Goal: Task Accomplishment & Management: Use online tool/utility

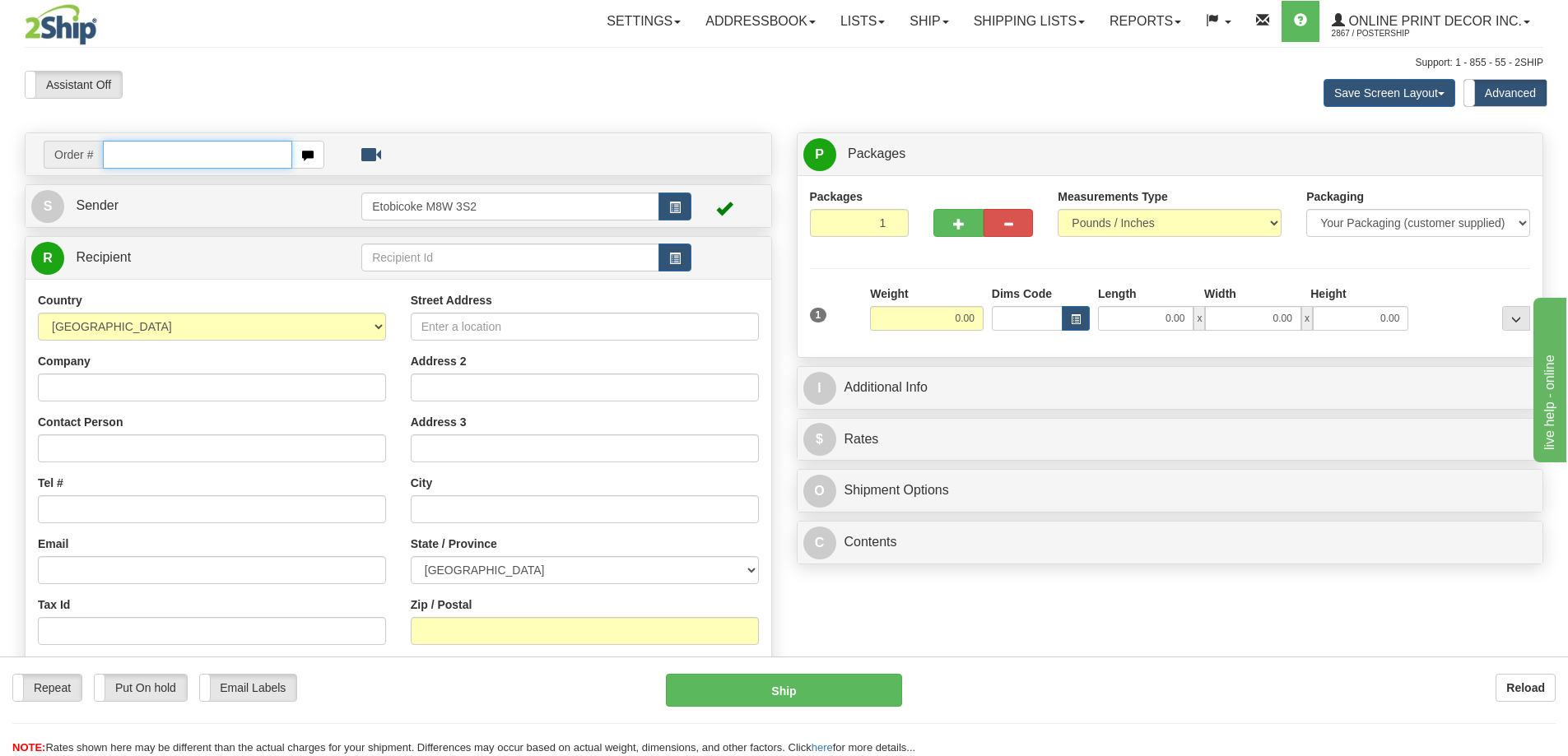
click at [152, 153] on input "text" at bounding box center [197, 155] width 190 height 28
type input "ca-424789"
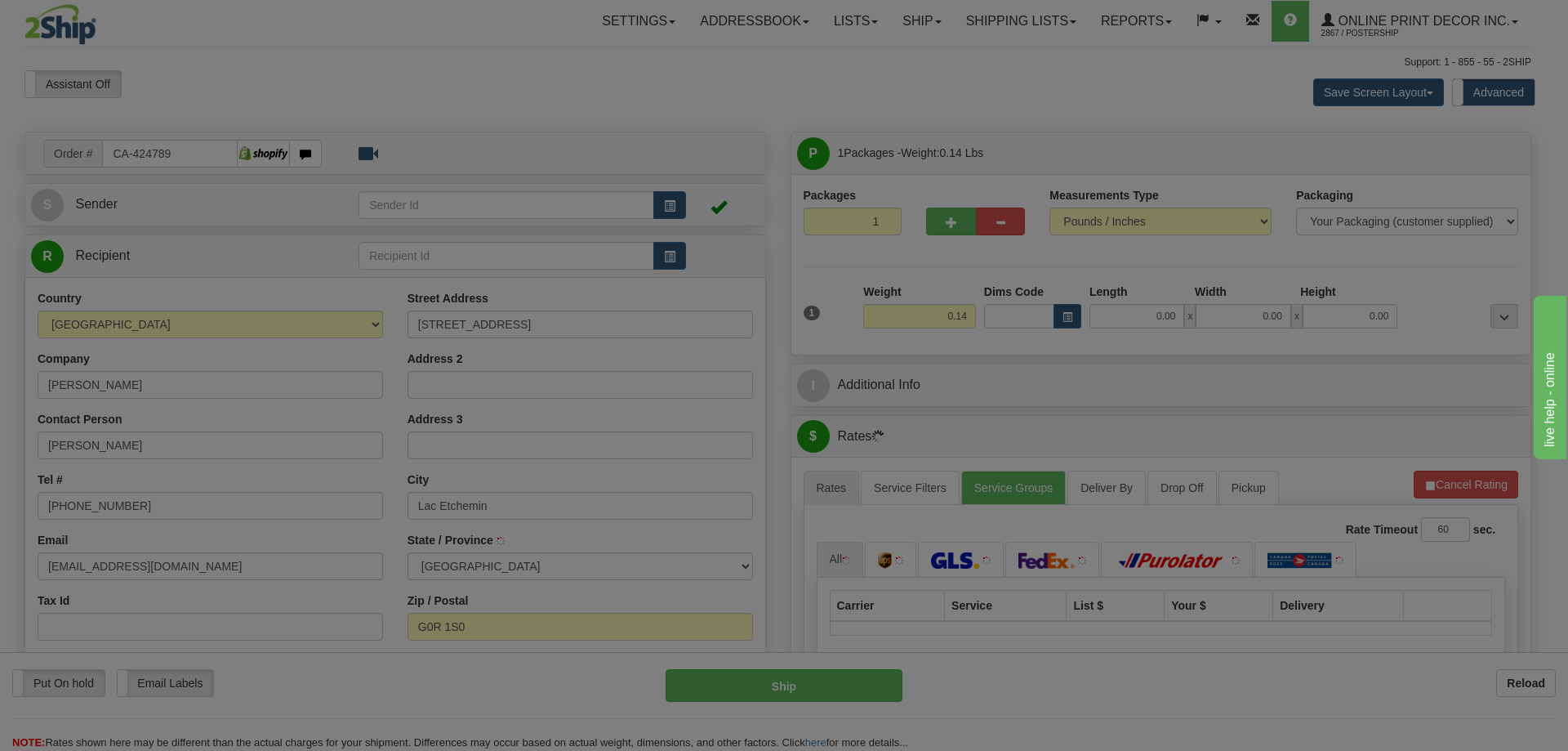
type input "LAC-ETCHEMIN"
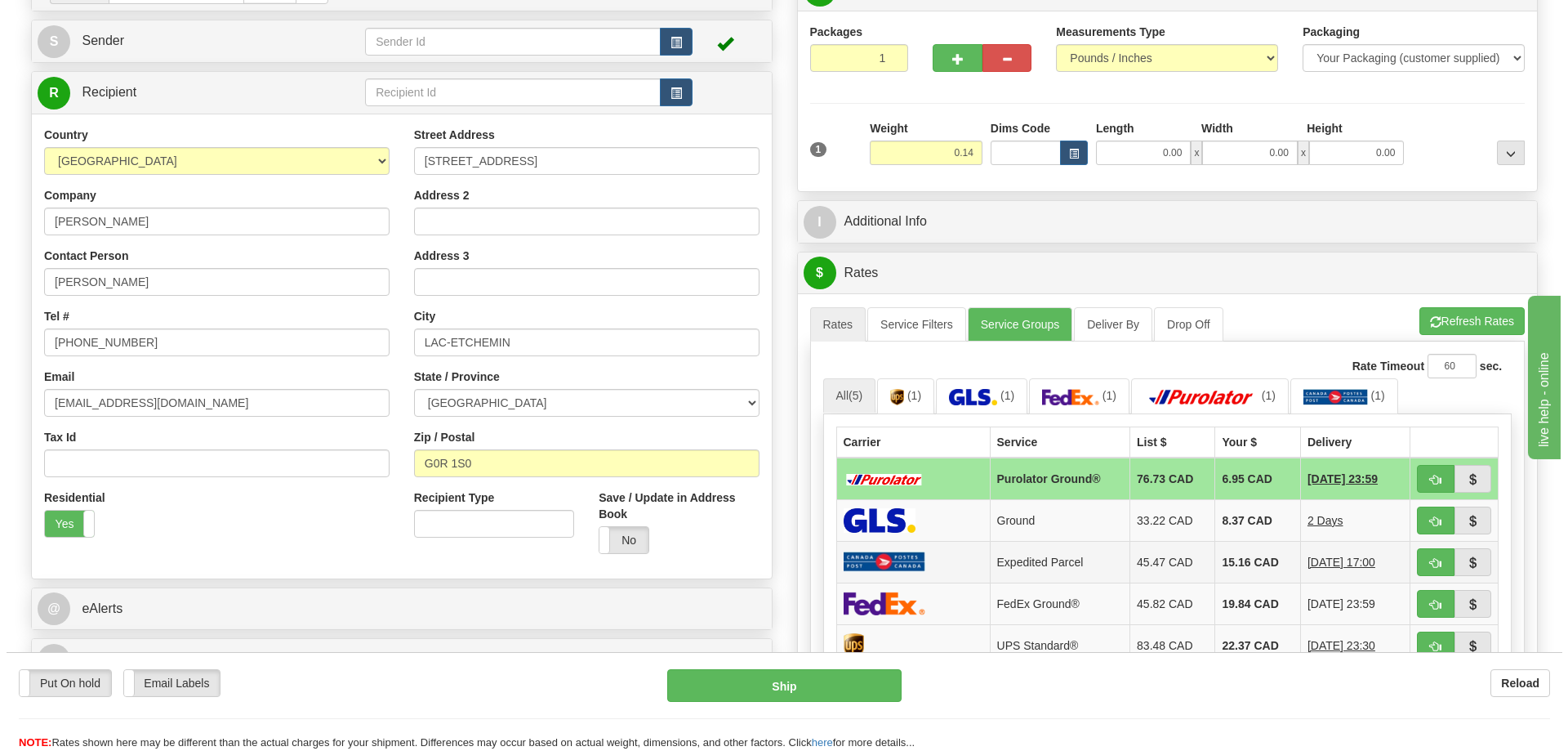
scroll to position [245, 0]
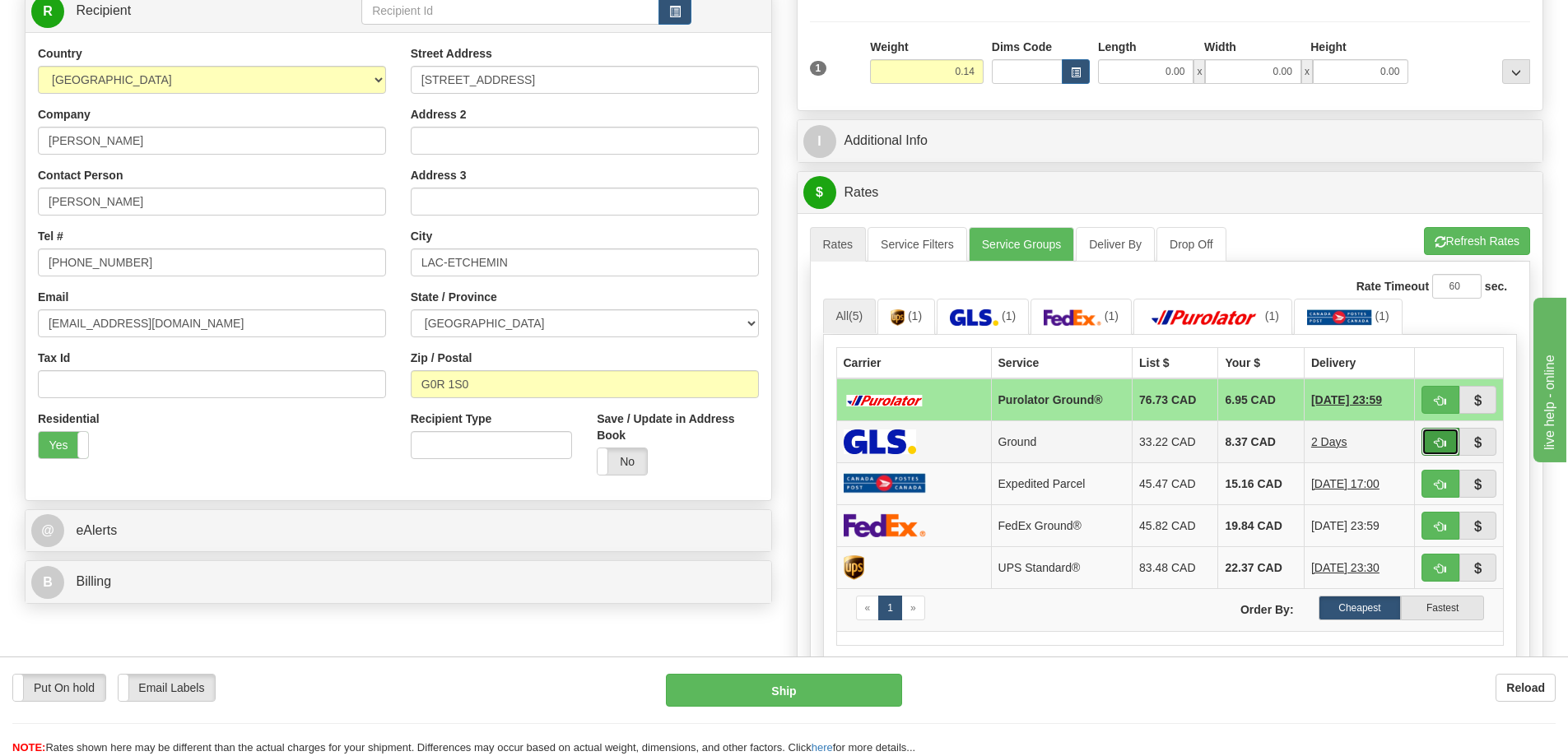
click at [1439, 441] on span "button" at bounding box center [1440, 443] width 11 height 10
type input "1"
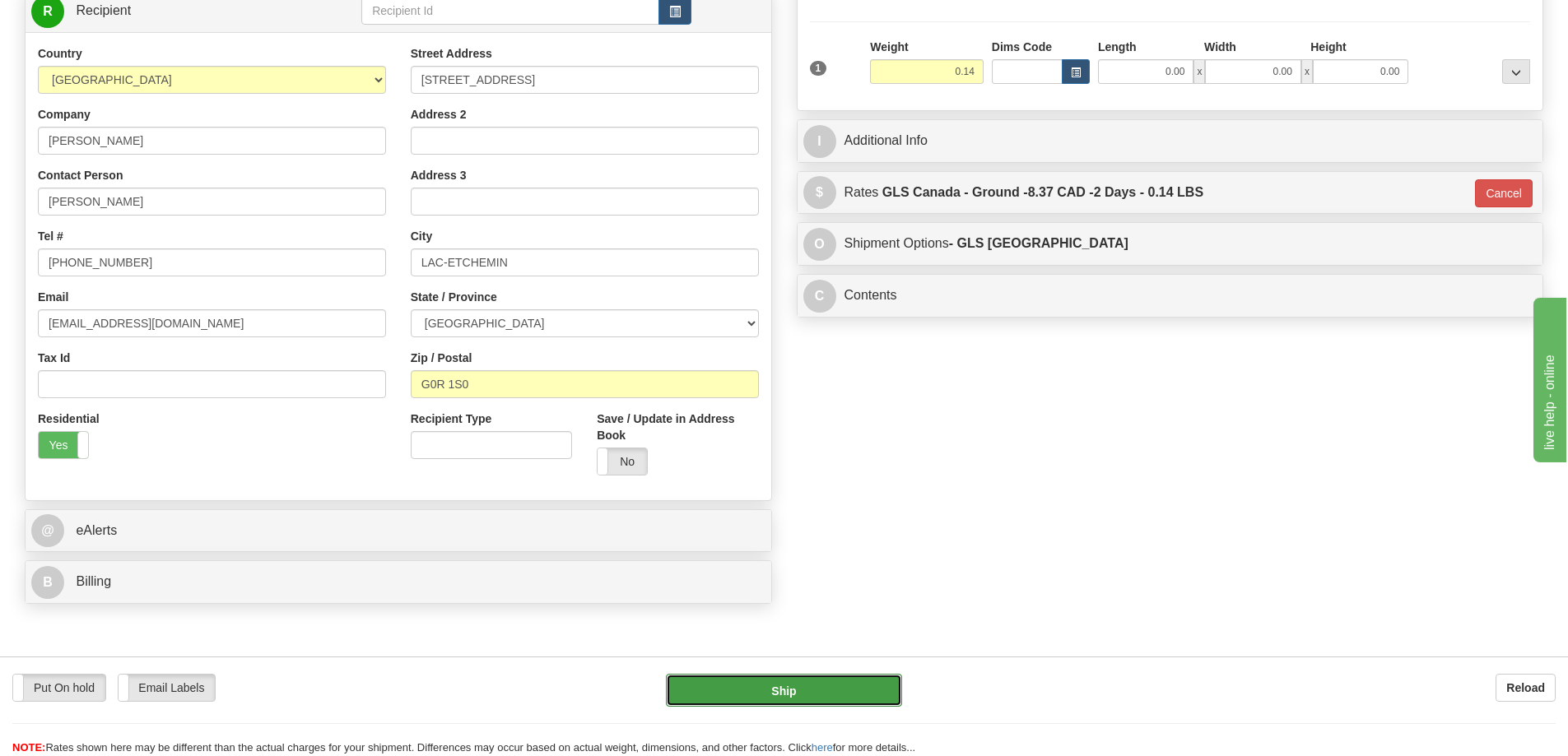
click at [800, 690] on button "Ship" at bounding box center [783, 690] width 236 height 33
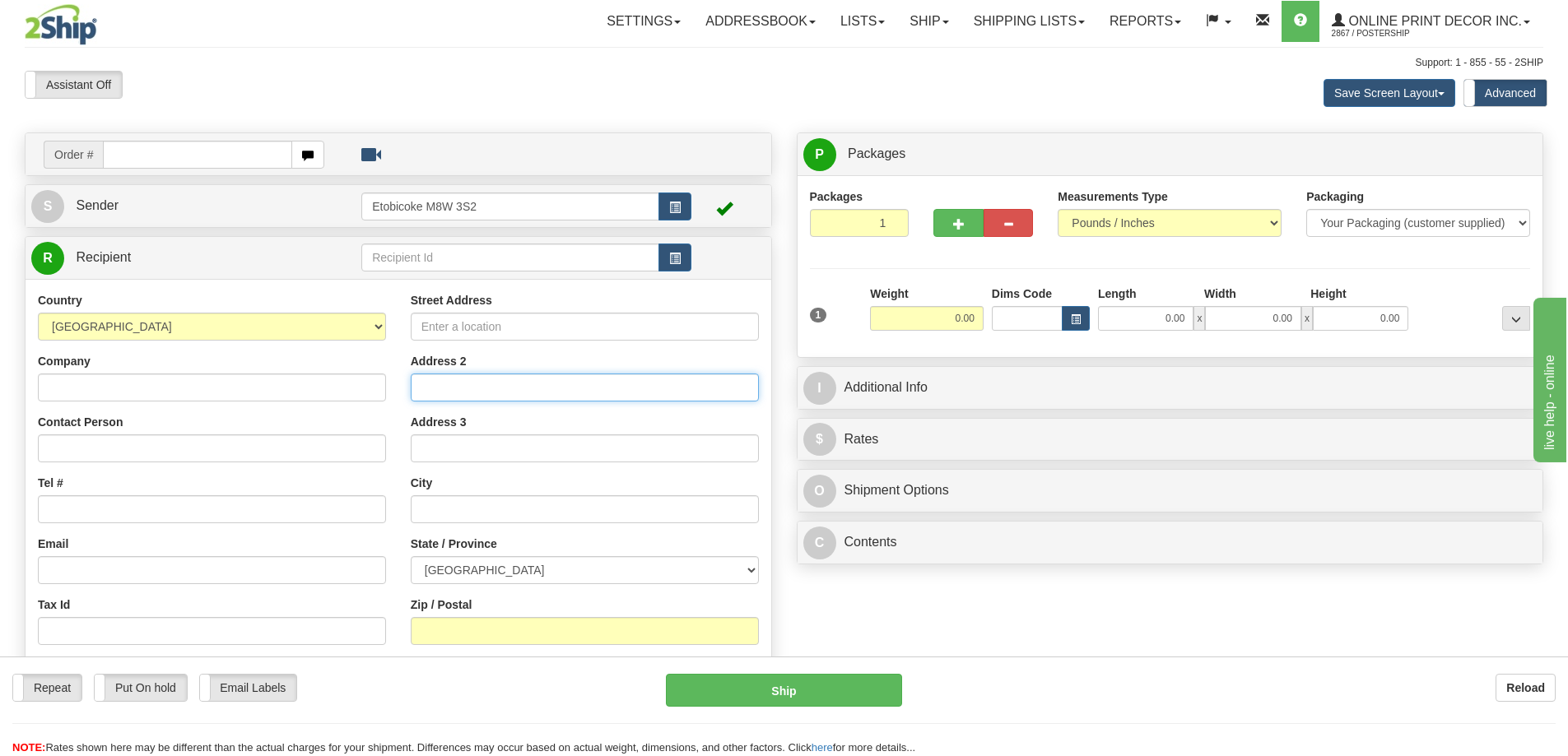
click at [581, 400] on input "Address 2" at bounding box center [585, 388] width 348 height 28
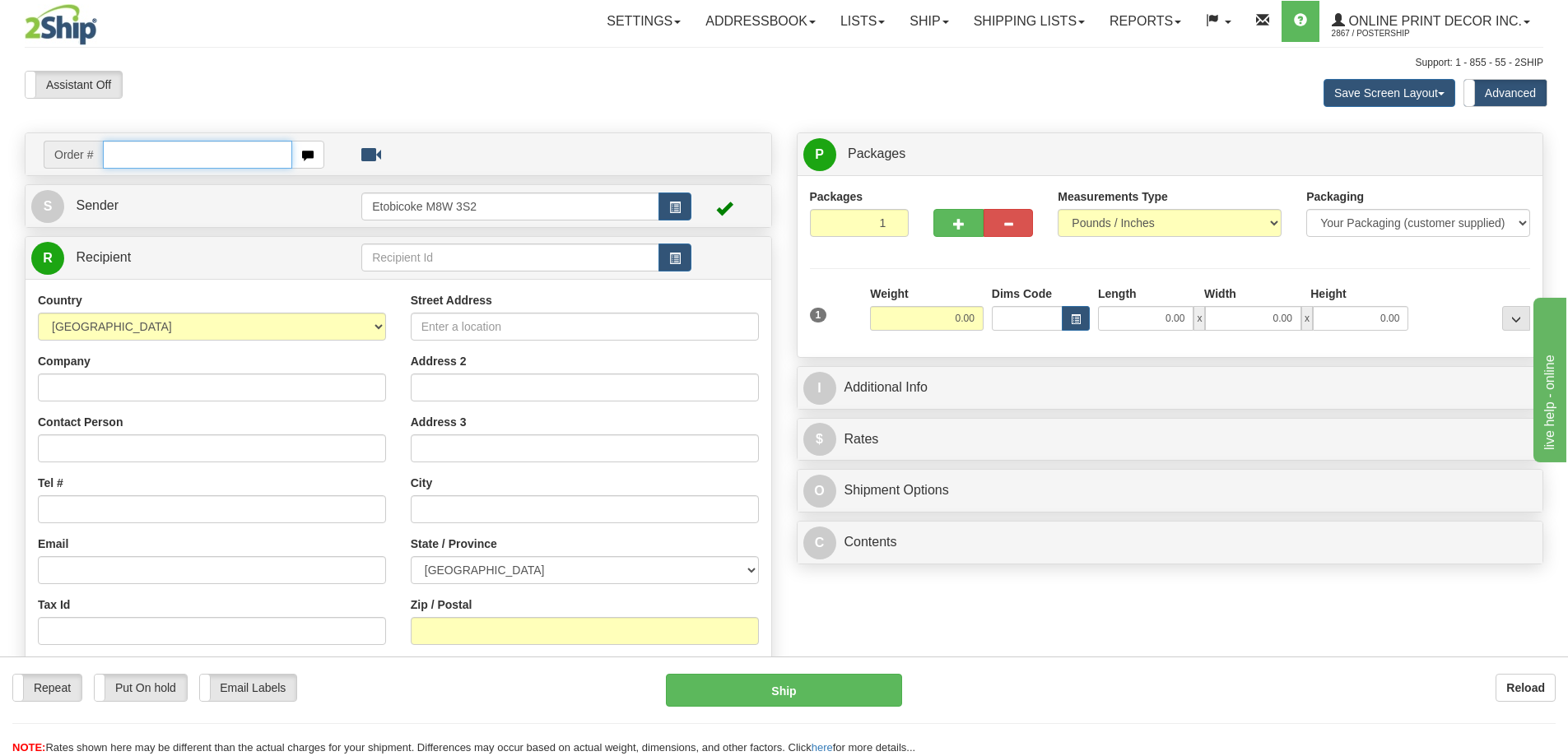
click at [227, 156] on input "text" at bounding box center [197, 155] width 190 height 28
type input "ca-424795"
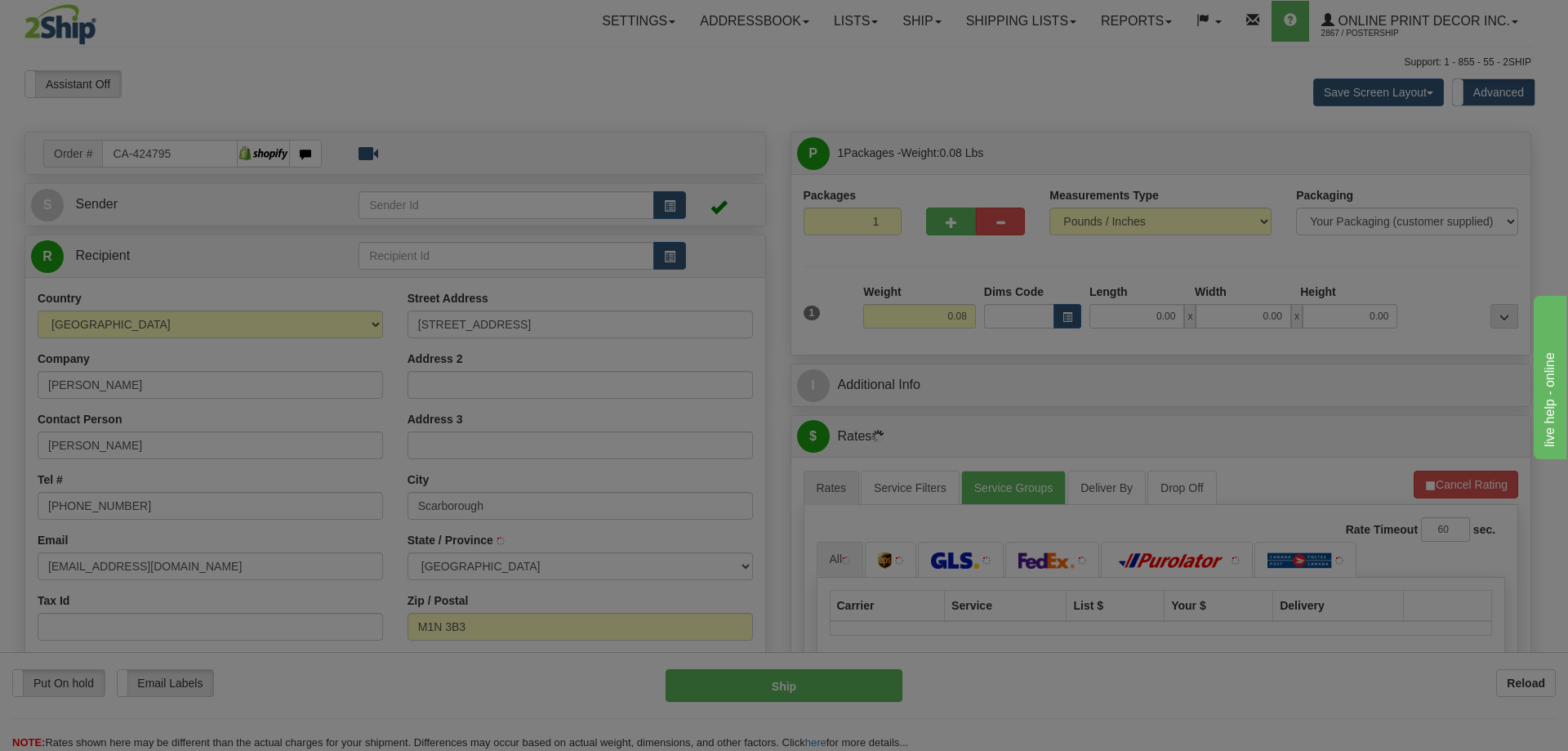
type input "SCARBOROUGH"
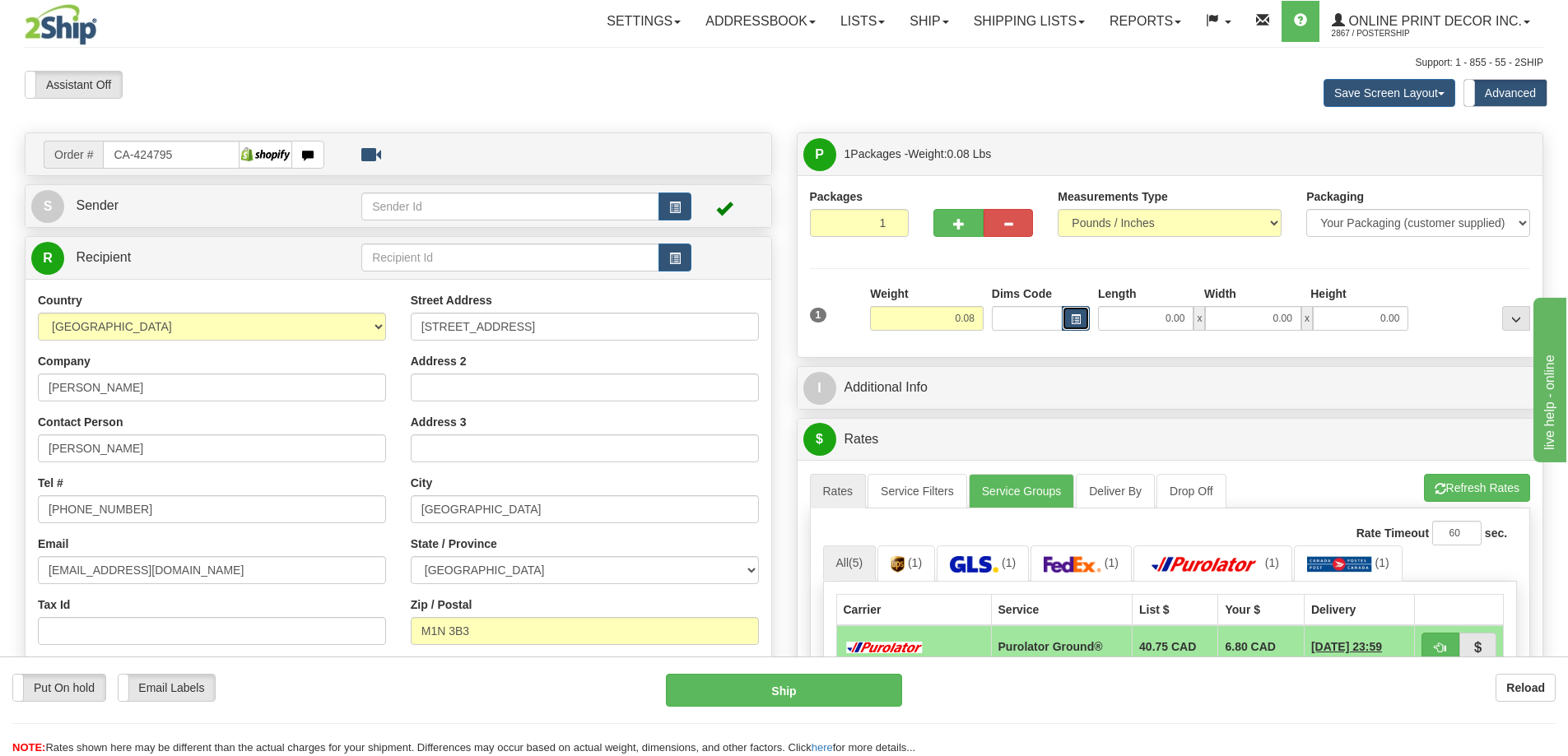
click at [1073, 316] on span "button" at bounding box center [1075, 319] width 10 height 9
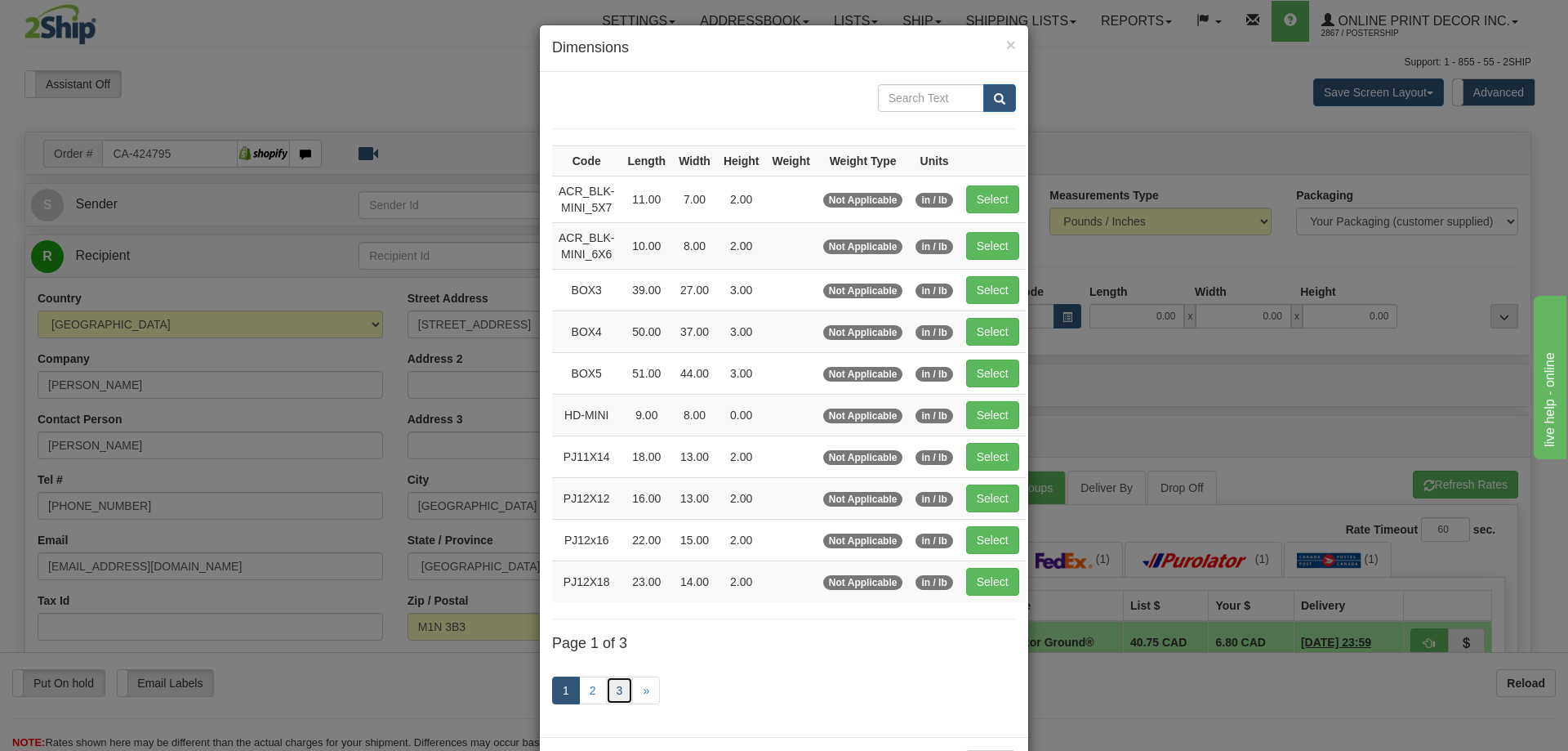
click at [611, 693] on link "3" at bounding box center [620, 691] width 27 height 27
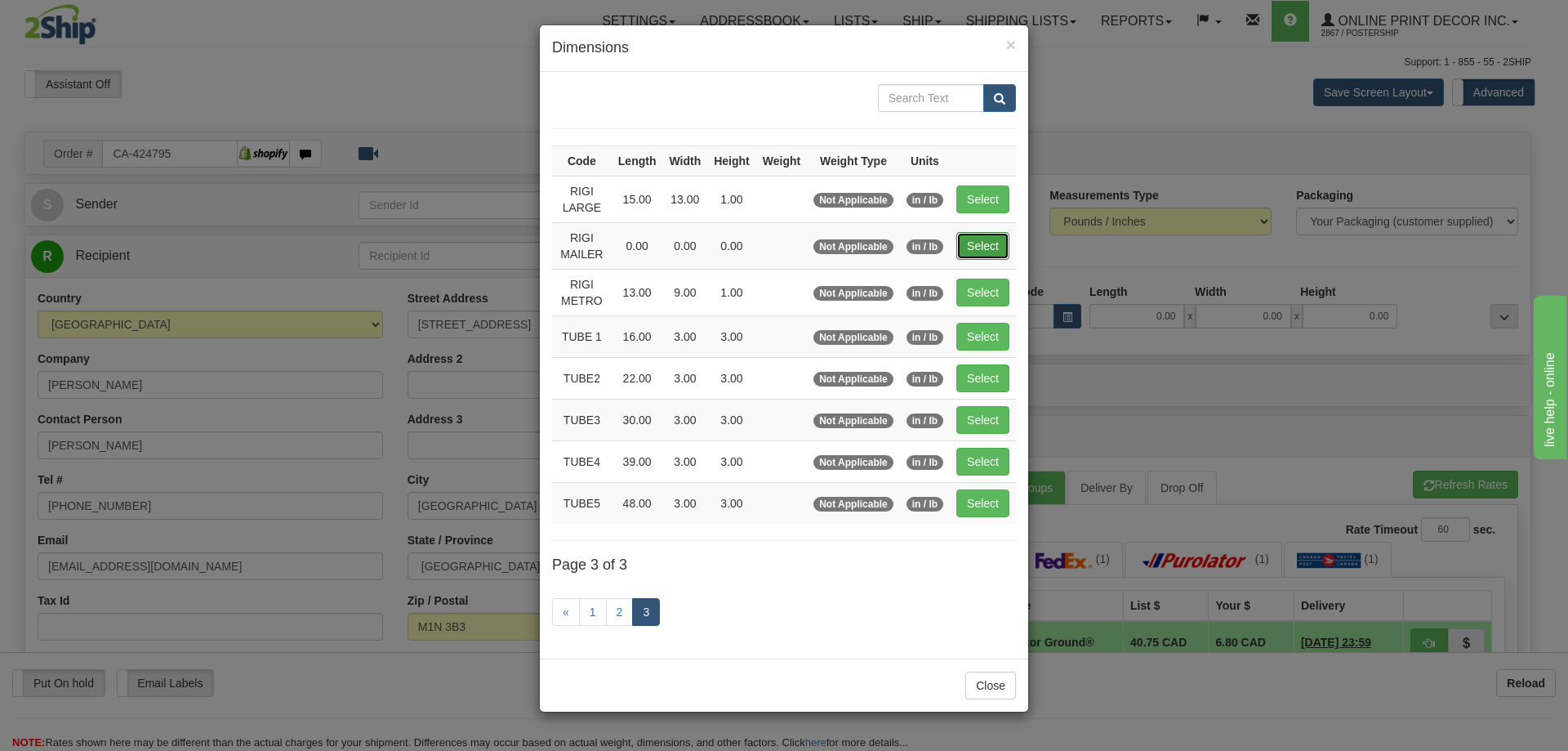
click at [990, 242] on button "Select" at bounding box center [983, 246] width 53 height 27
type input "RIGI MAILER"
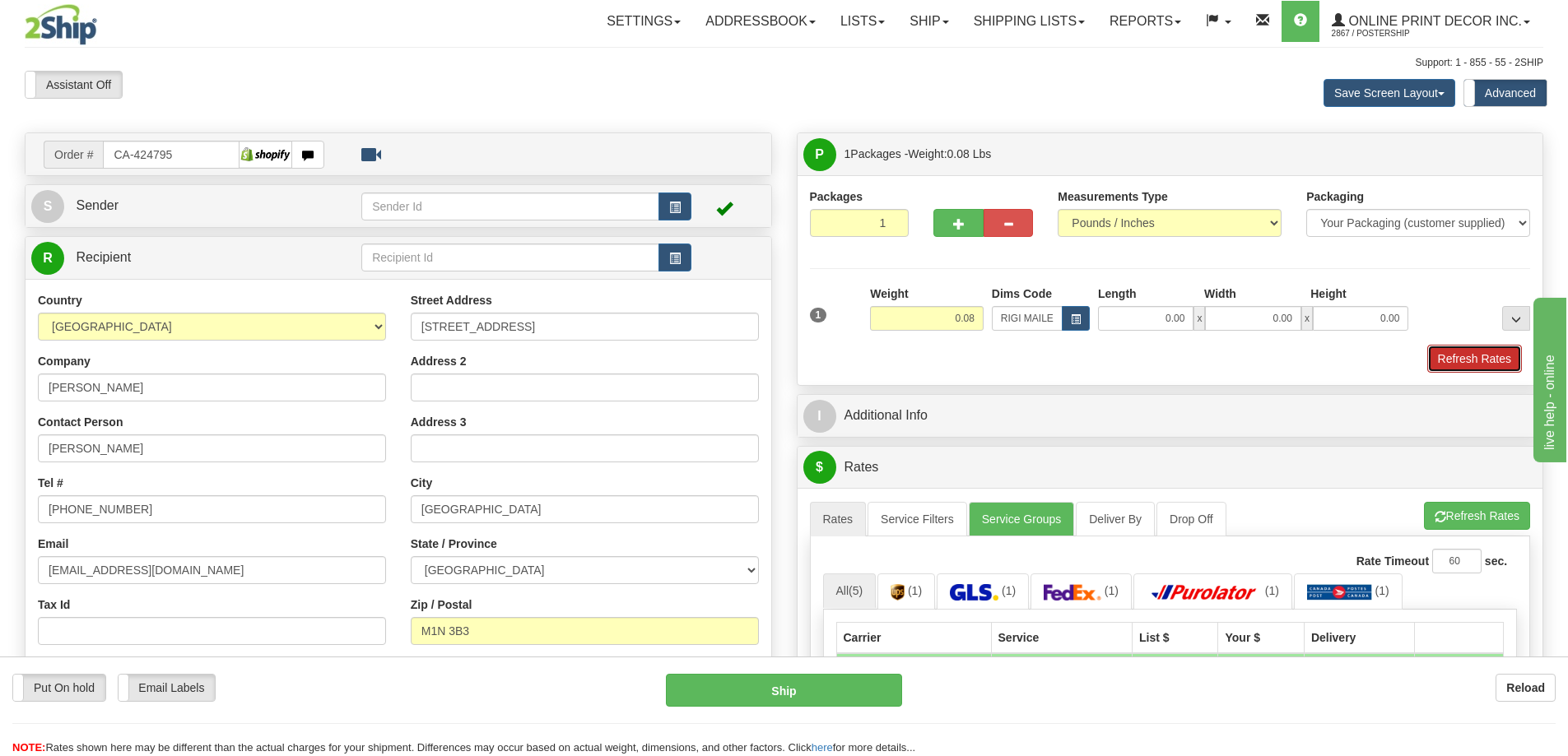
click at [1447, 362] on button "Refresh Rates" at bounding box center [1474, 359] width 94 height 28
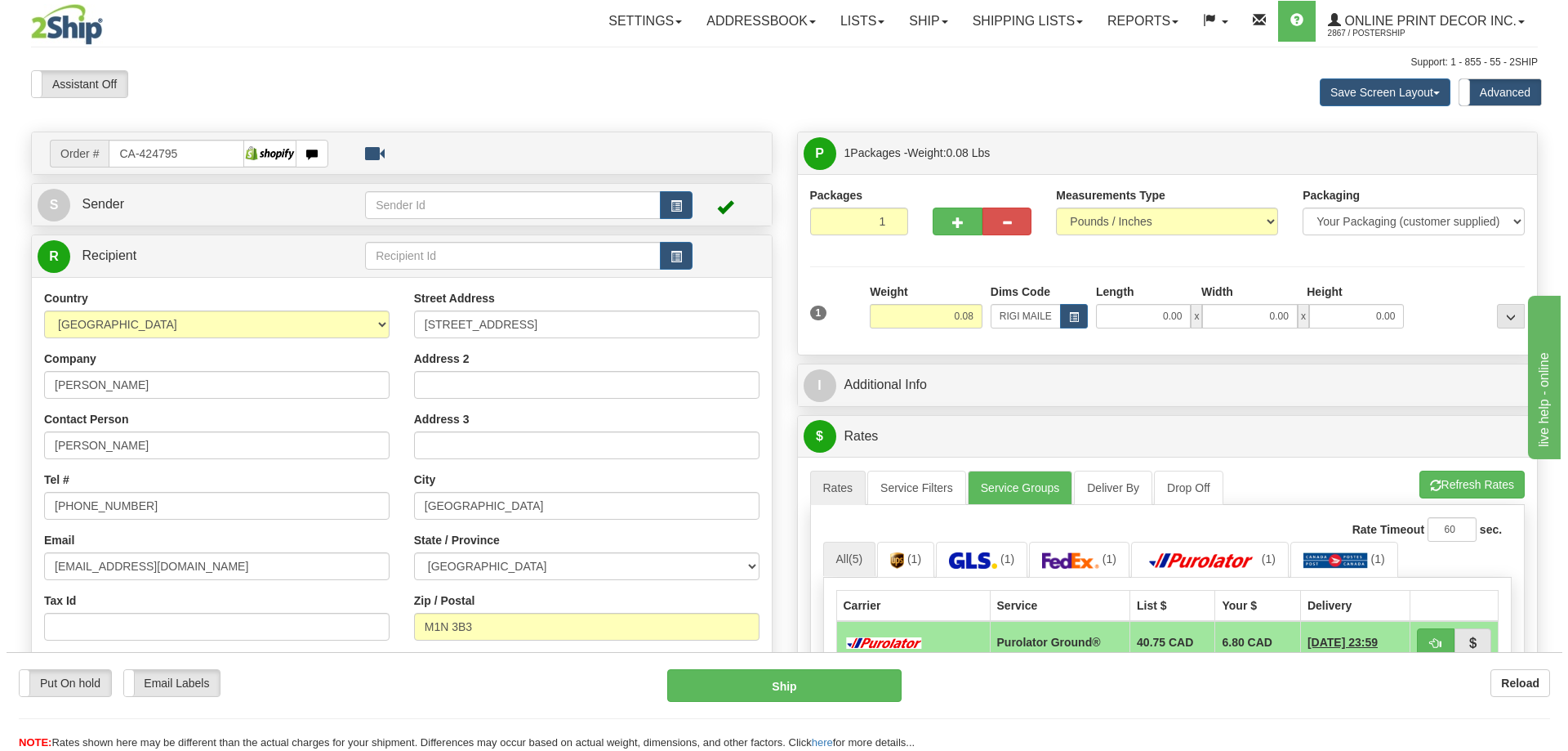
scroll to position [82, 0]
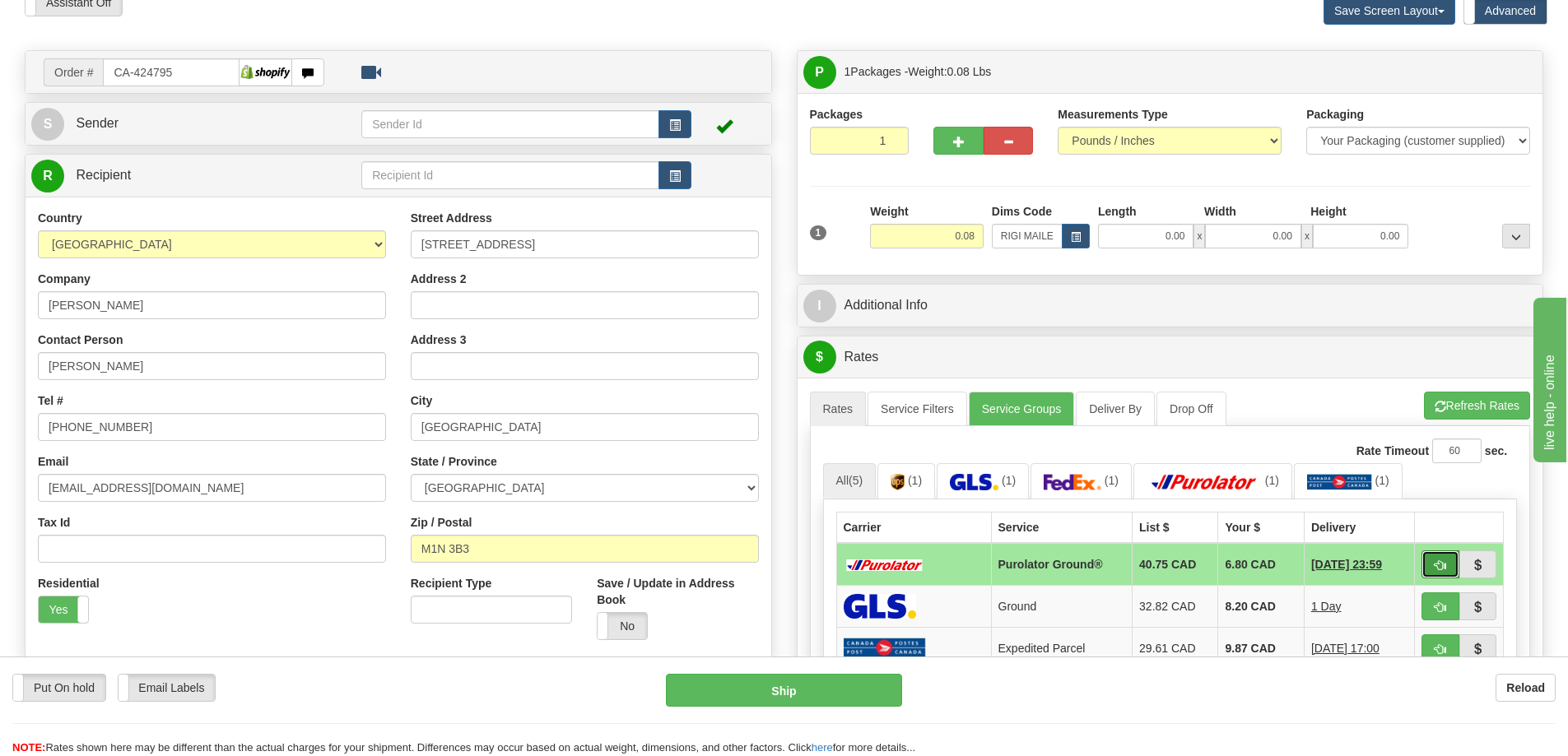
click at [1436, 565] on span "button" at bounding box center [1440, 566] width 11 height 10
type input "260"
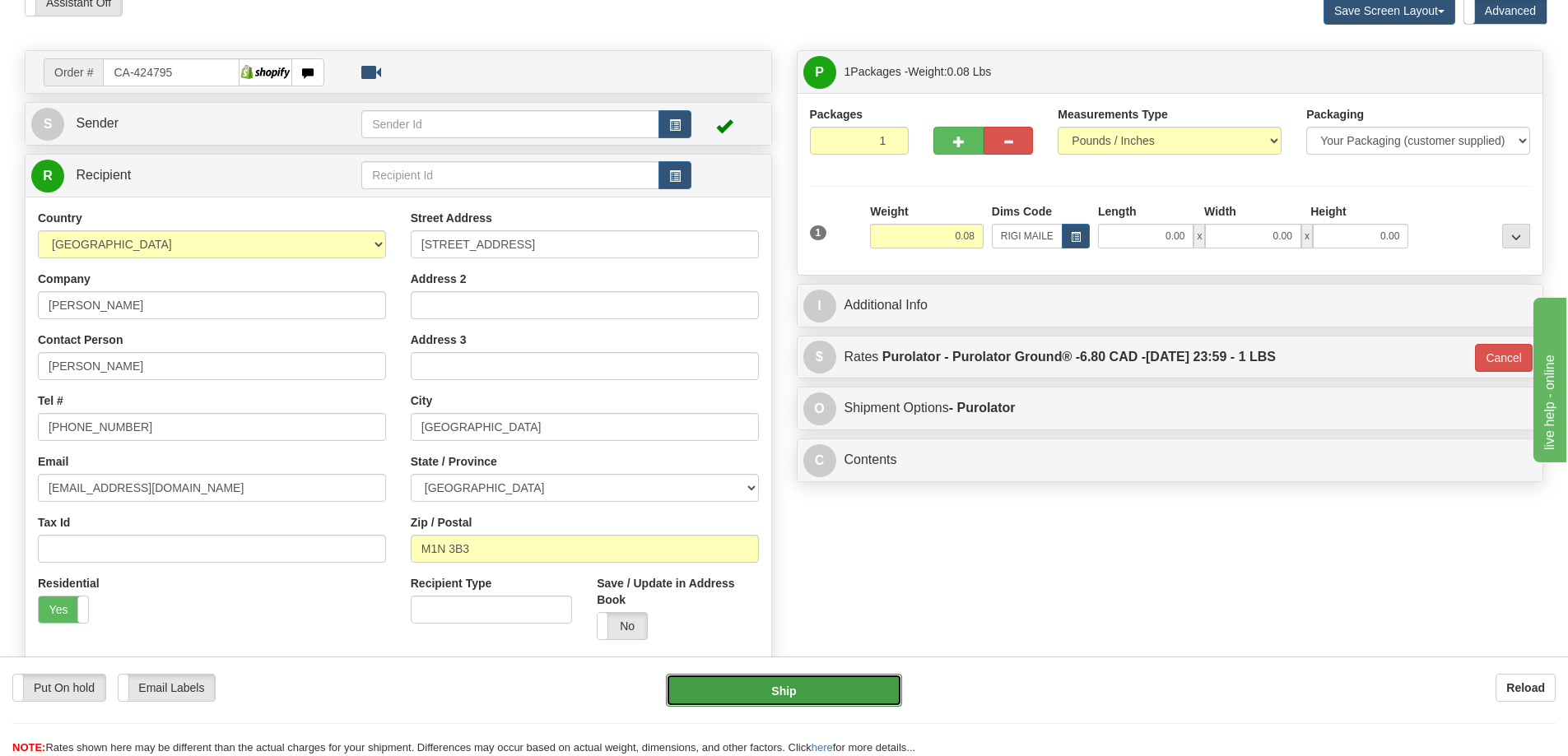
click at [829, 689] on button "Ship" at bounding box center [783, 690] width 236 height 33
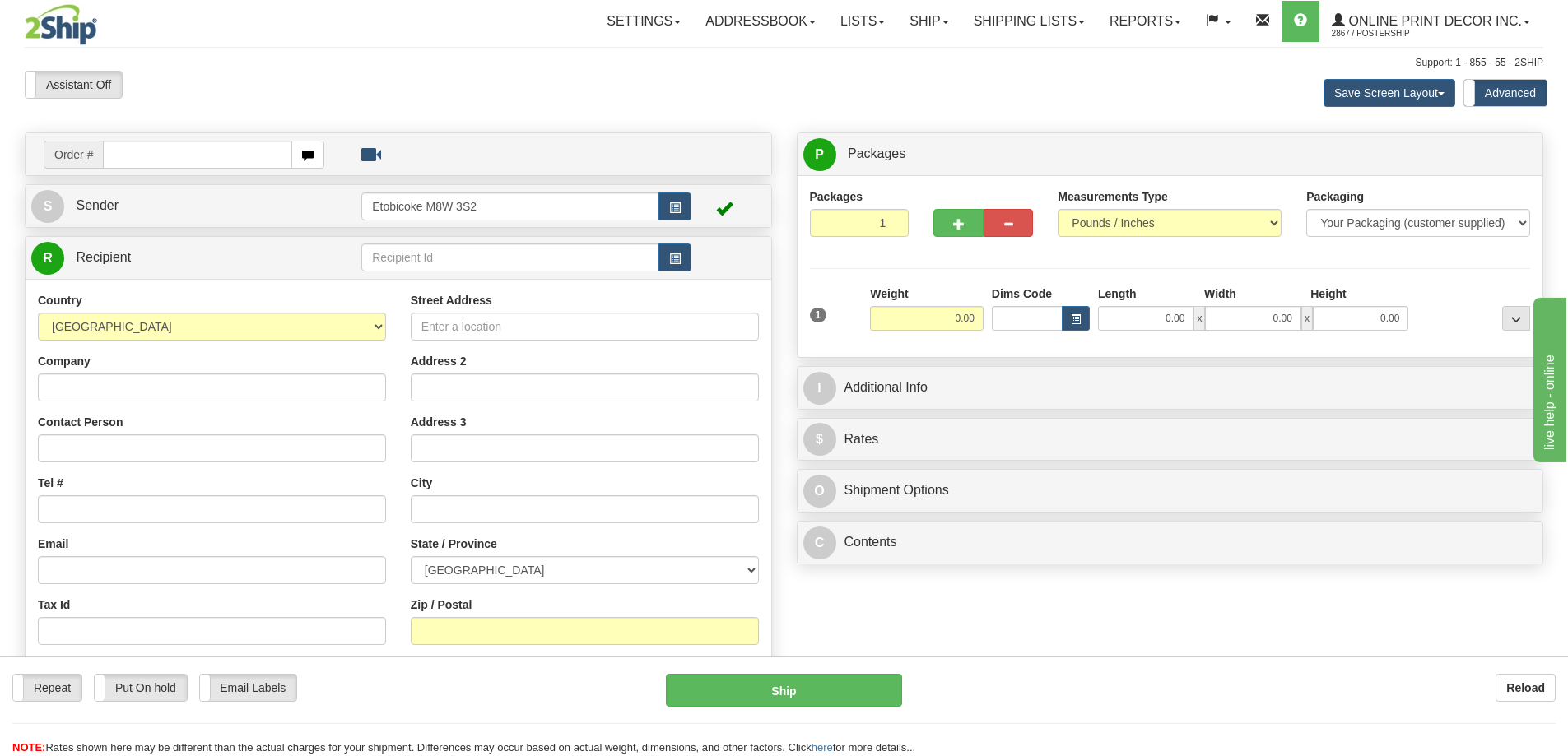
click at [151, 148] on input "text" at bounding box center [197, 155] width 190 height 28
type input "us-56167"
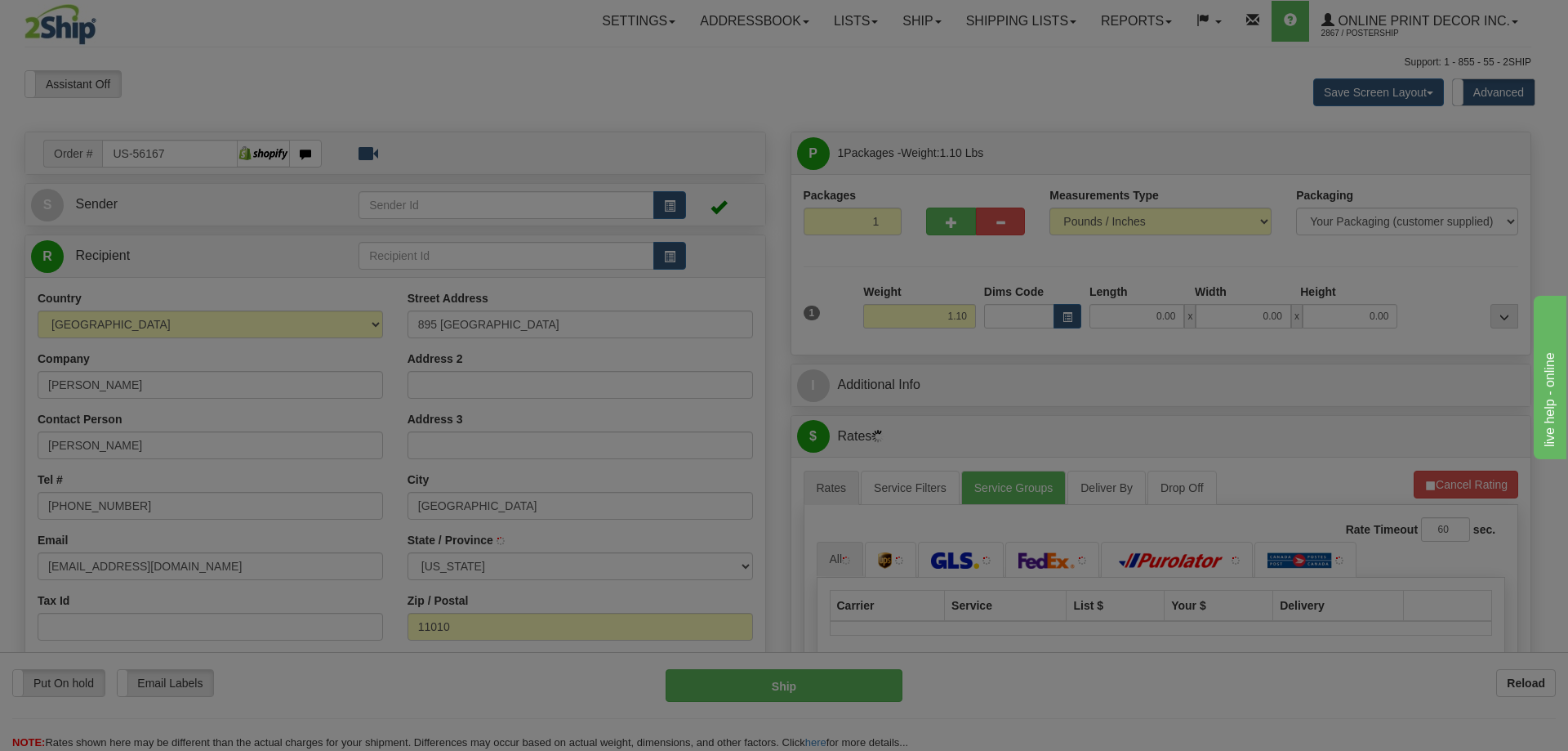
type input "FRANKLIN SQUARE"
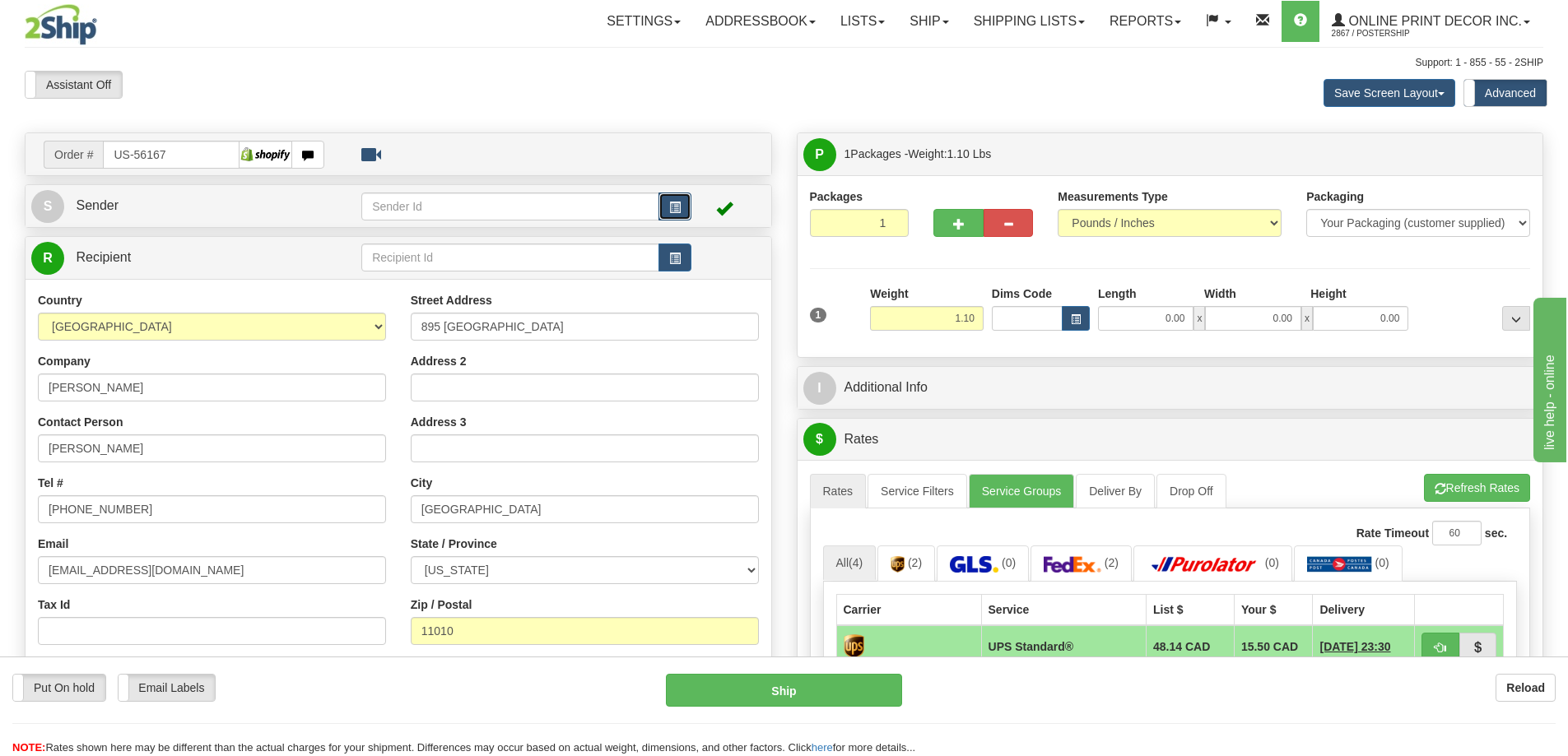
click at [682, 202] on button "button" at bounding box center [675, 207] width 33 height 28
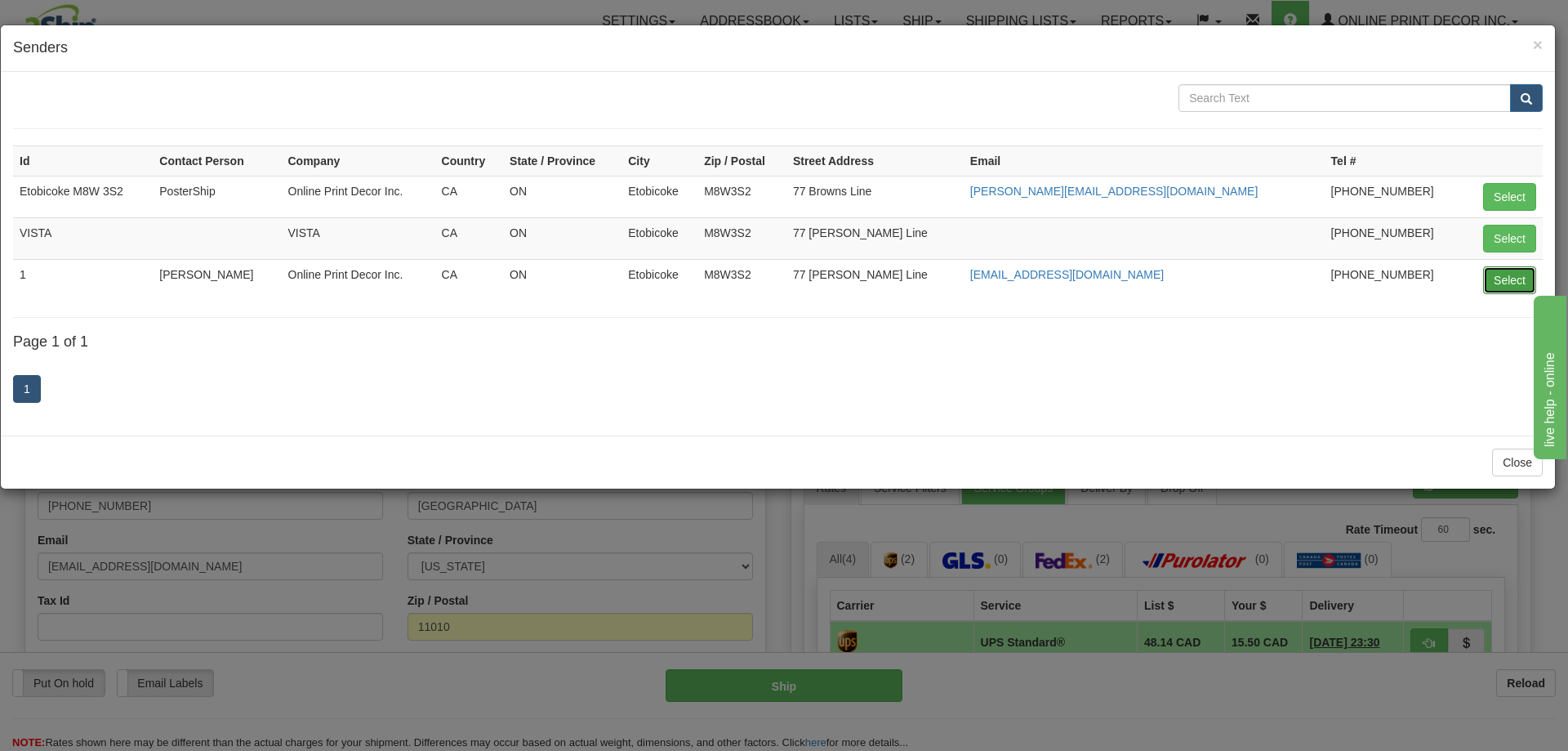
click at [1509, 272] on button "Select" at bounding box center [1510, 280] width 53 height 27
type input "1"
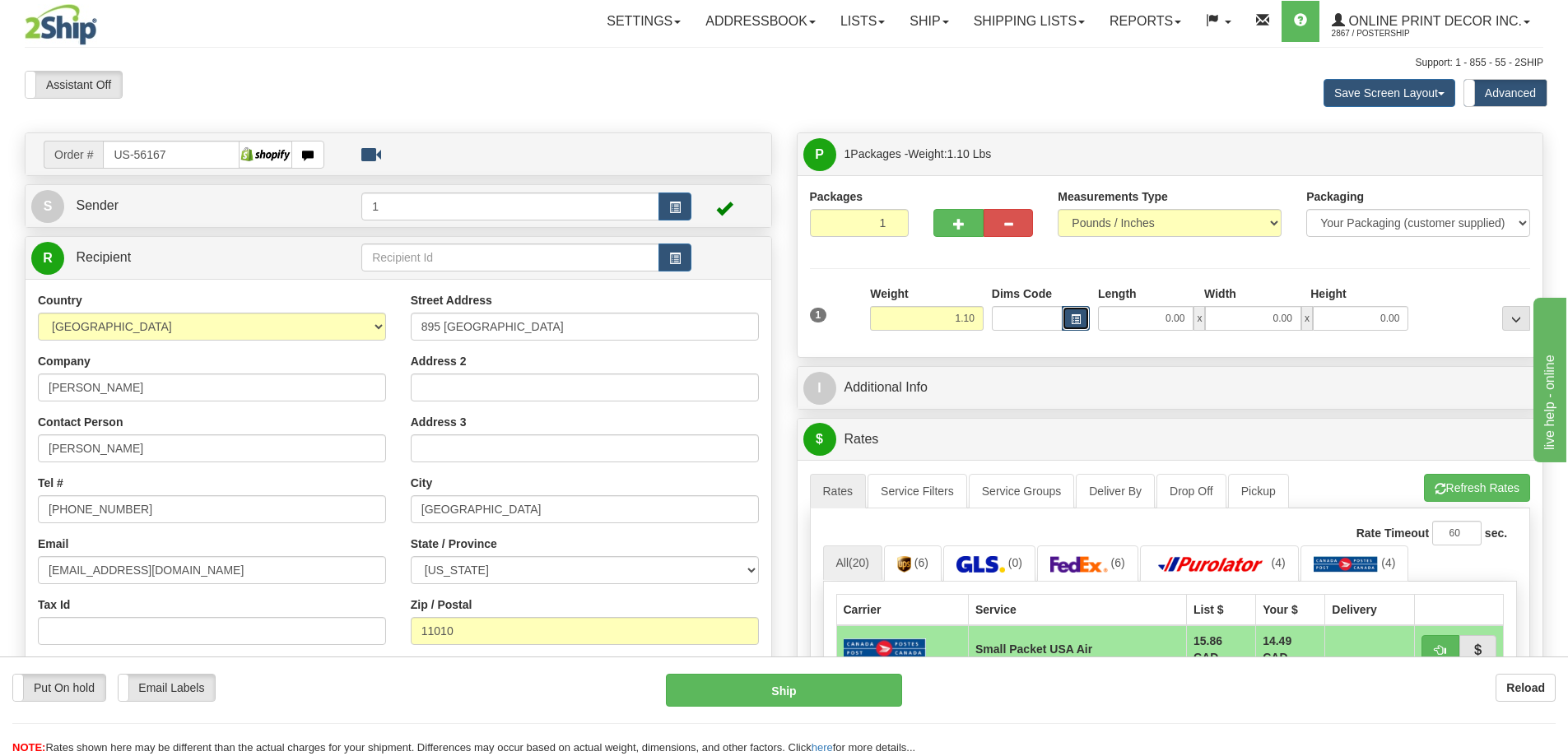
click at [1081, 316] on button "button" at bounding box center [1076, 318] width 28 height 25
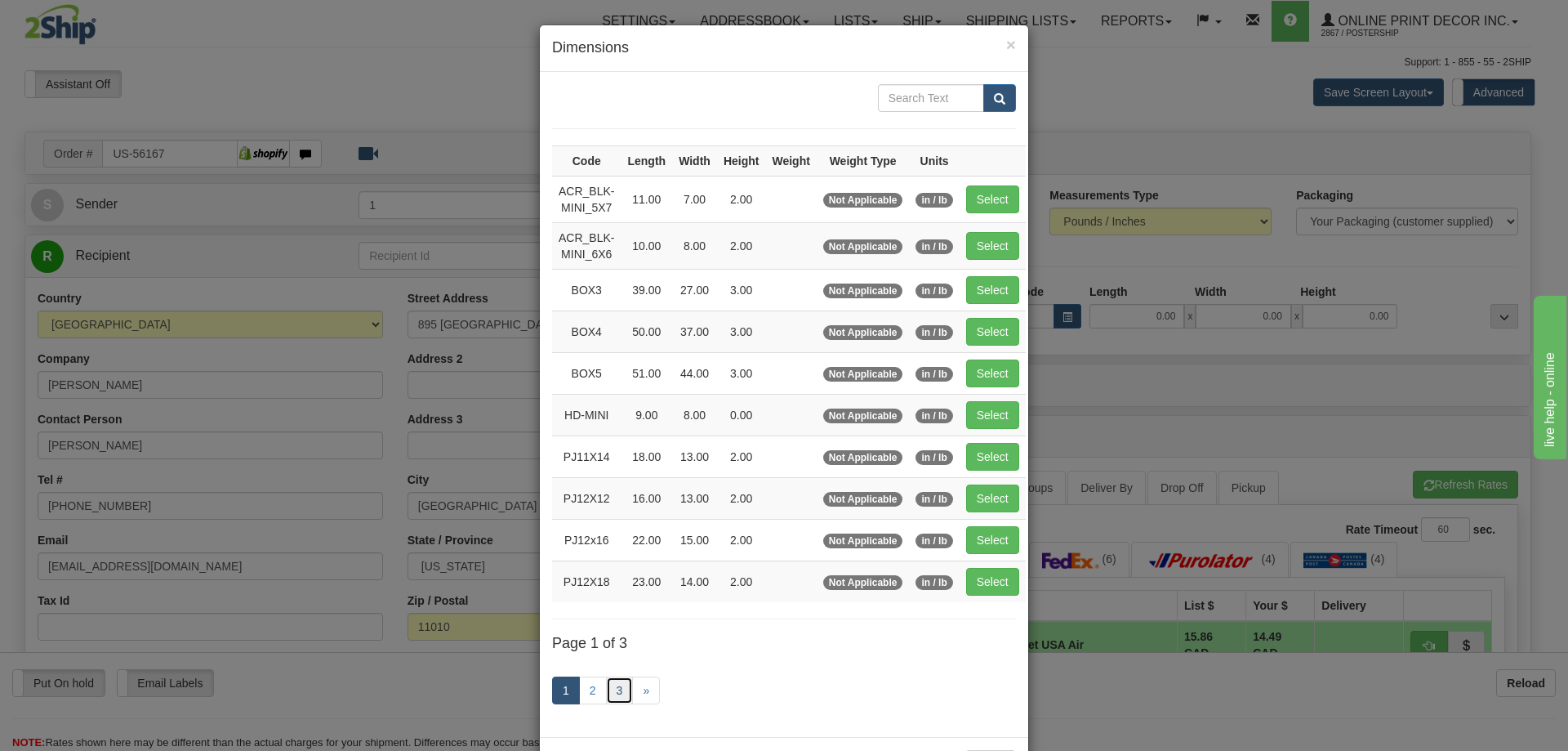
click at [618, 695] on link "3" at bounding box center [620, 691] width 27 height 27
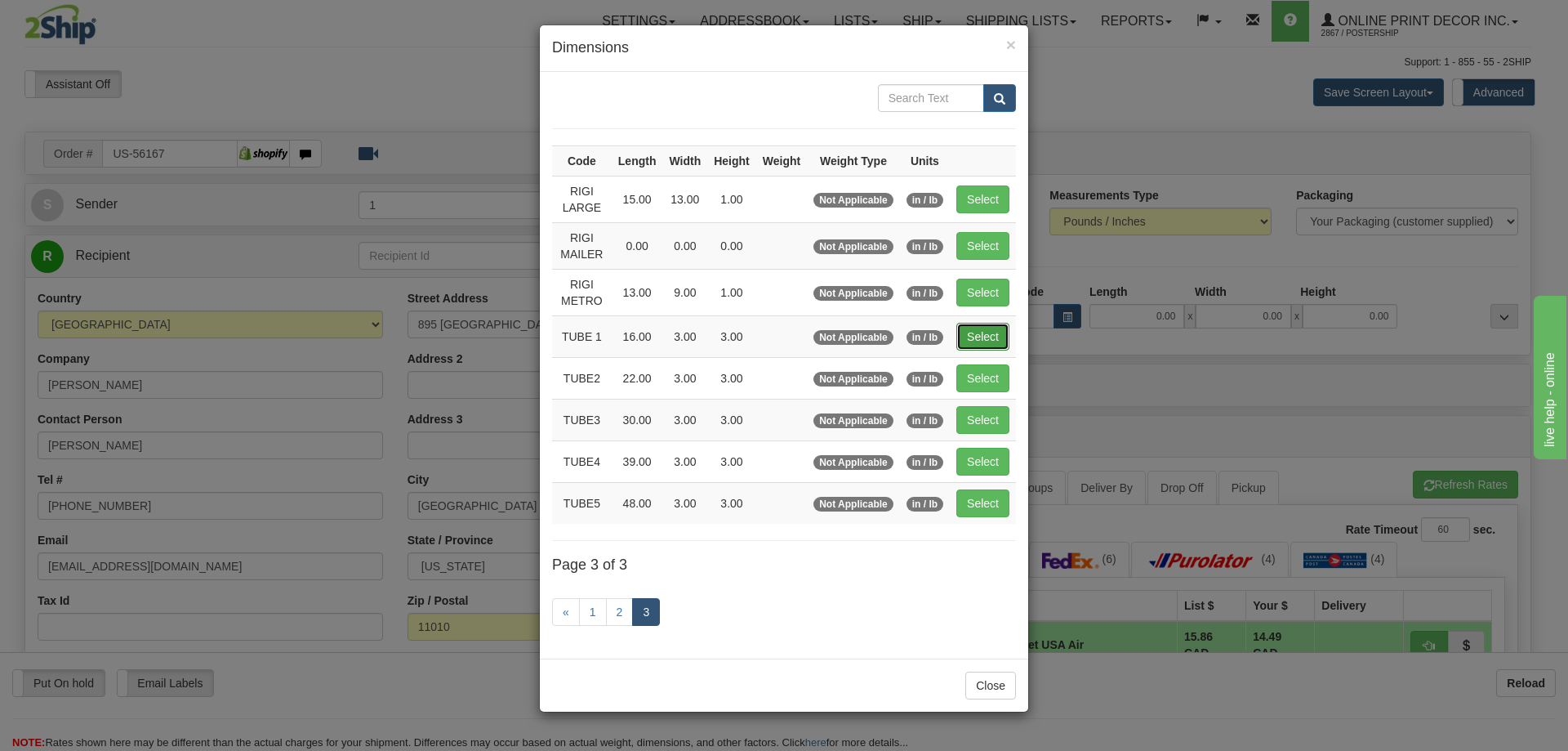
click at [985, 330] on button "Select" at bounding box center [983, 337] width 53 height 27
type input "TUBE 1"
type input "16.00"
type input "3.00"
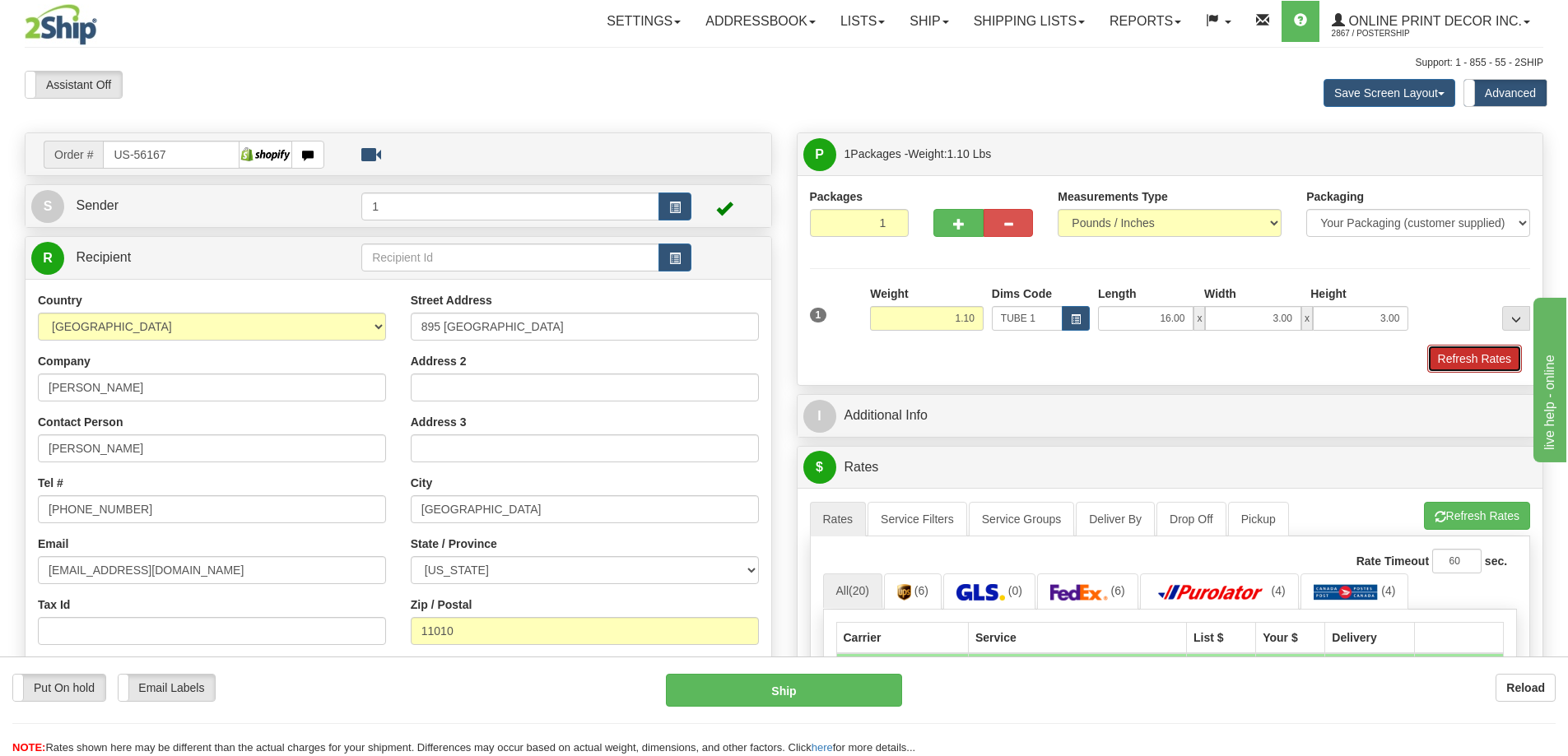
click at [1484, 359] on button "Refresh Rates" at bounding box center [1474, 359] width 94 height 28
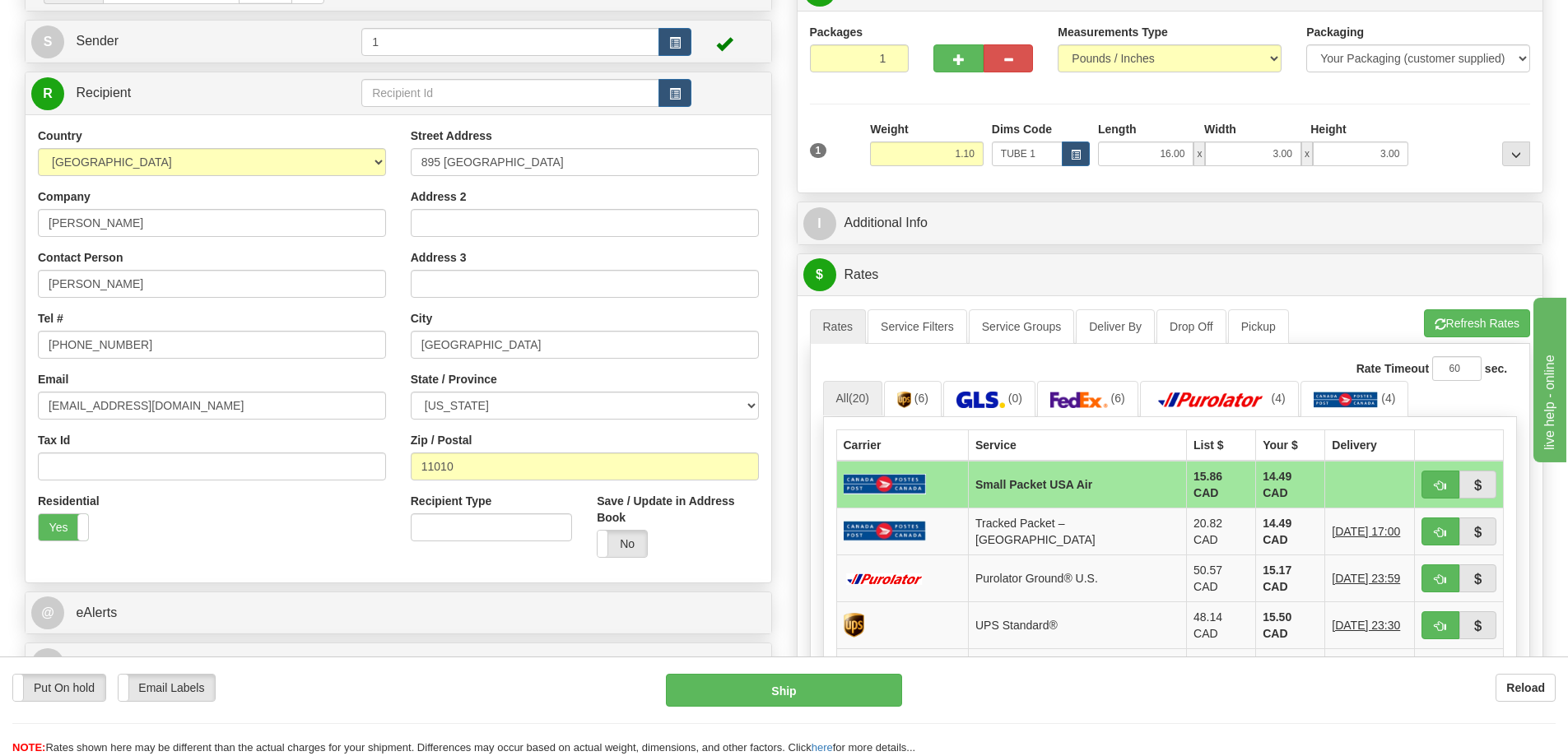
scroll to position [329, 0]
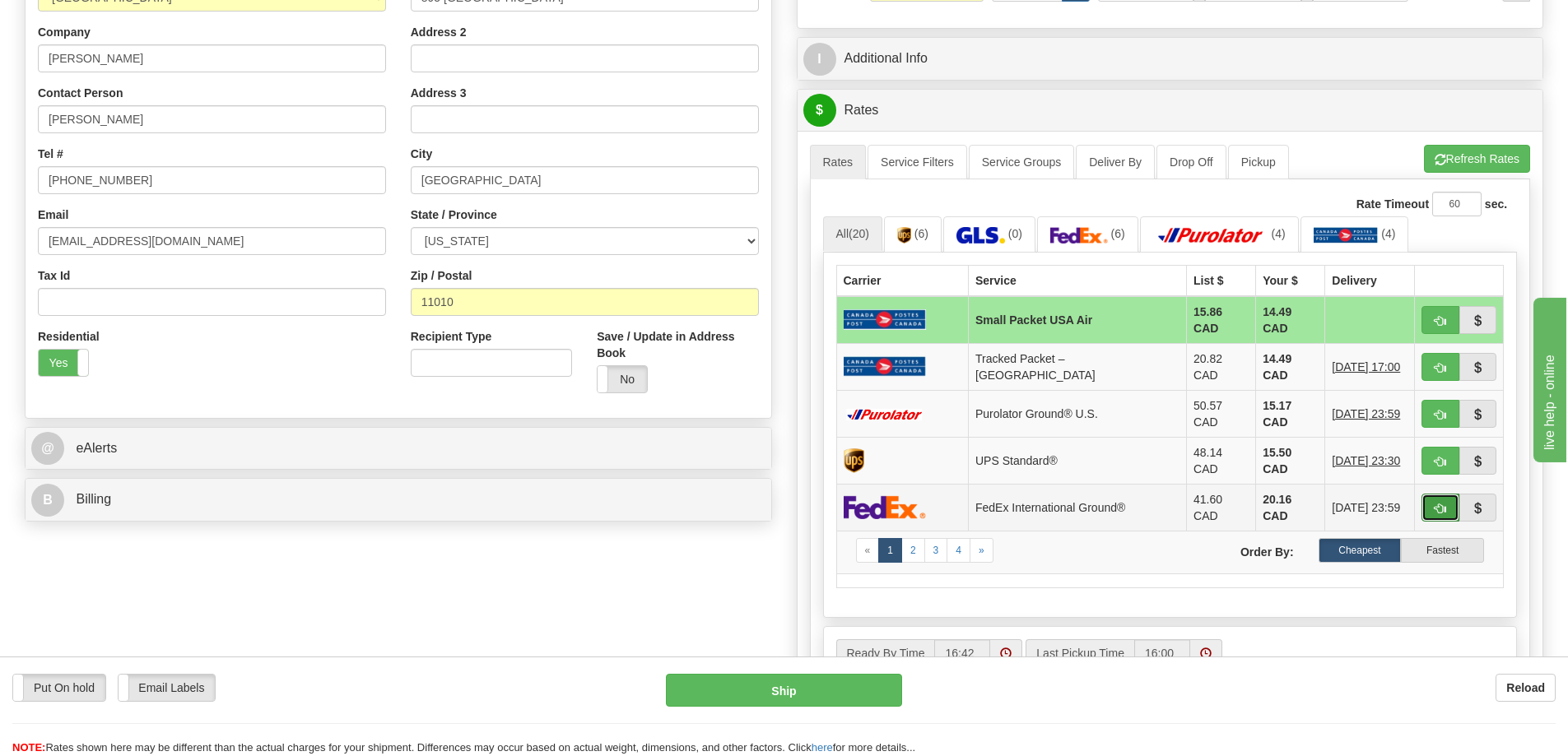
click at [1446, 494] on button "button" at bounding box center [1441, 508] width 38 height 28
type input "92"
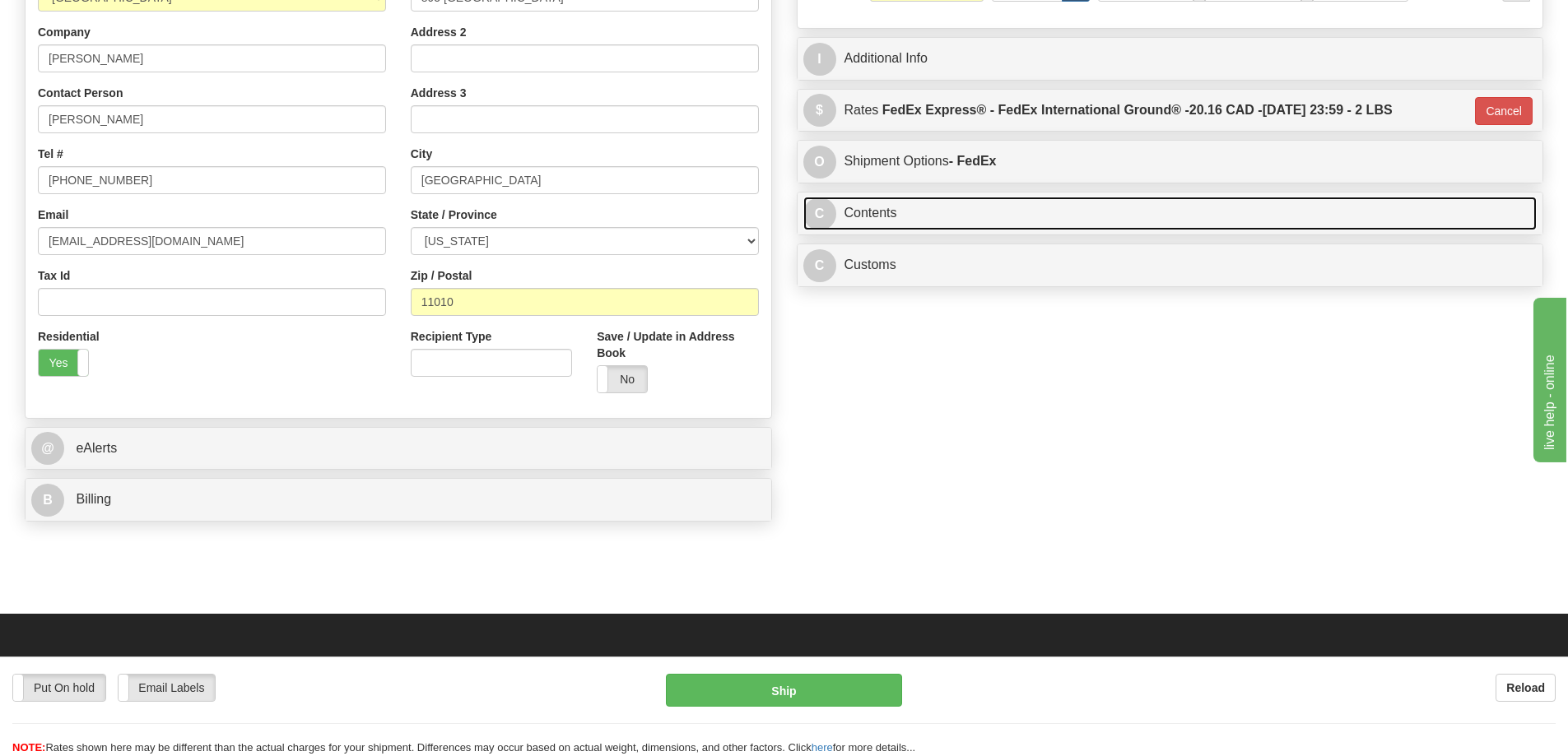
click at [972, 210] on link "C Contents" at bounding box center [1170, 213] width 734 height 34
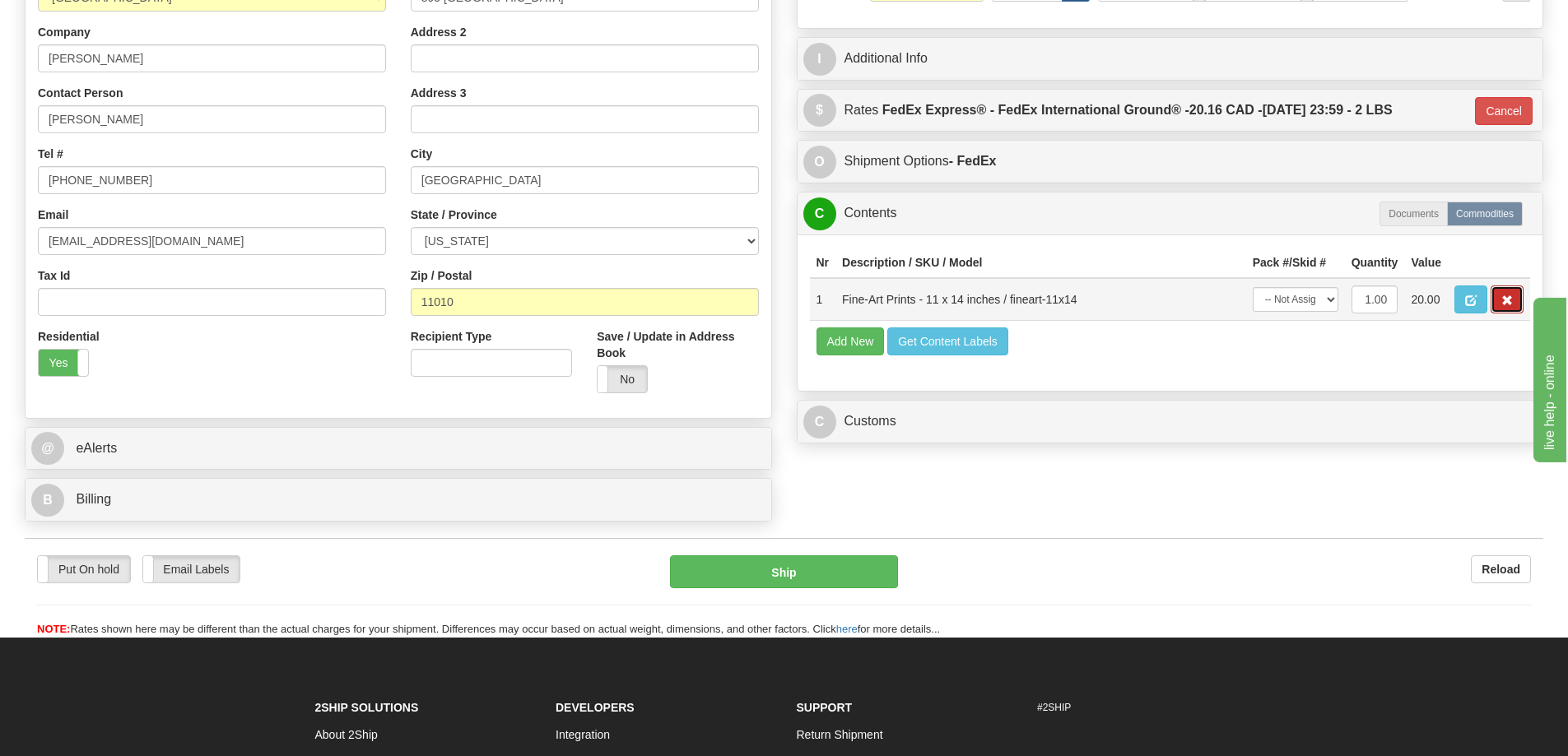
click at [1503, 299] on span "button" at bounding box center [1507, 300] width 11 height 10
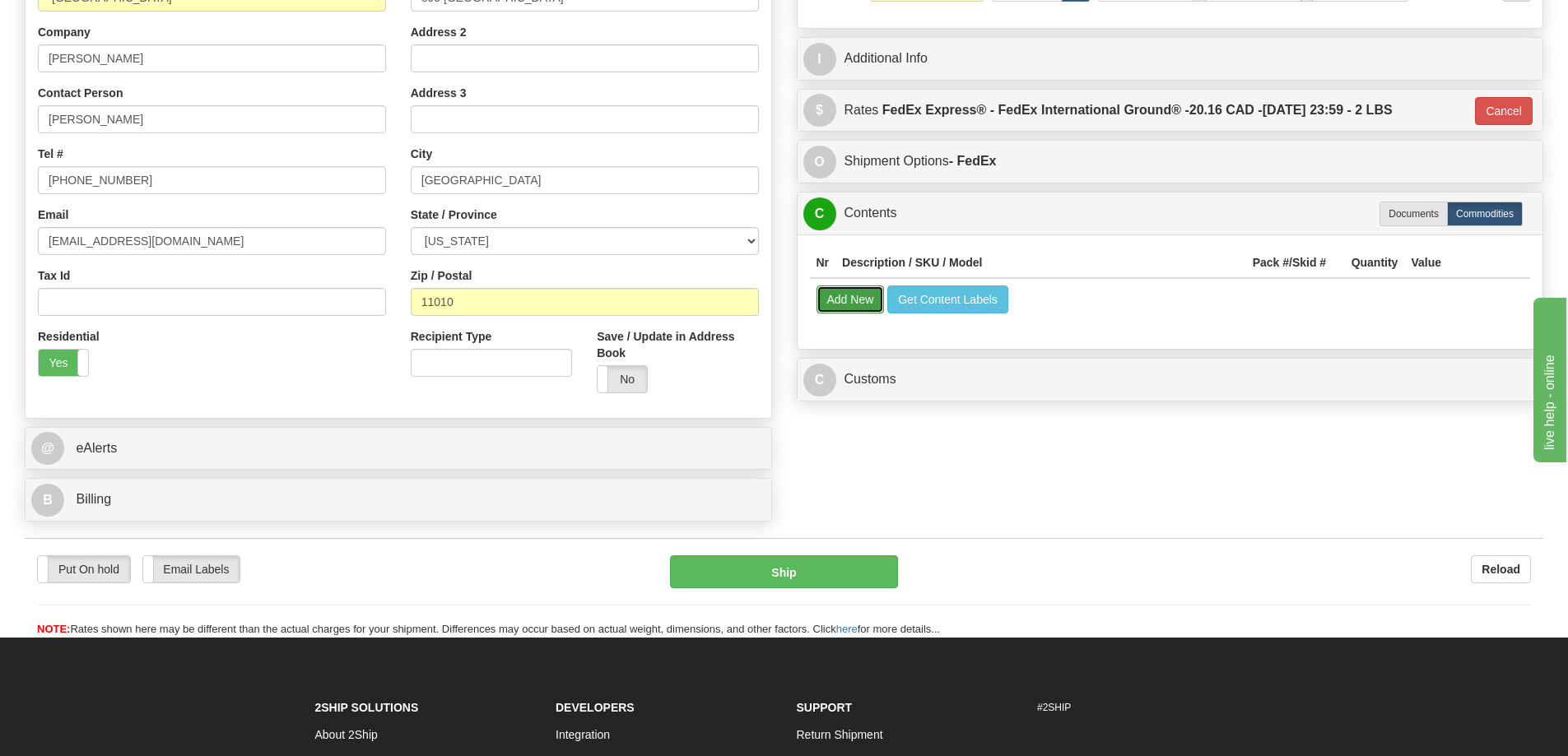
click at [861, 296] on button "Add New" at bounding box center [850, 299] width 68 height 28
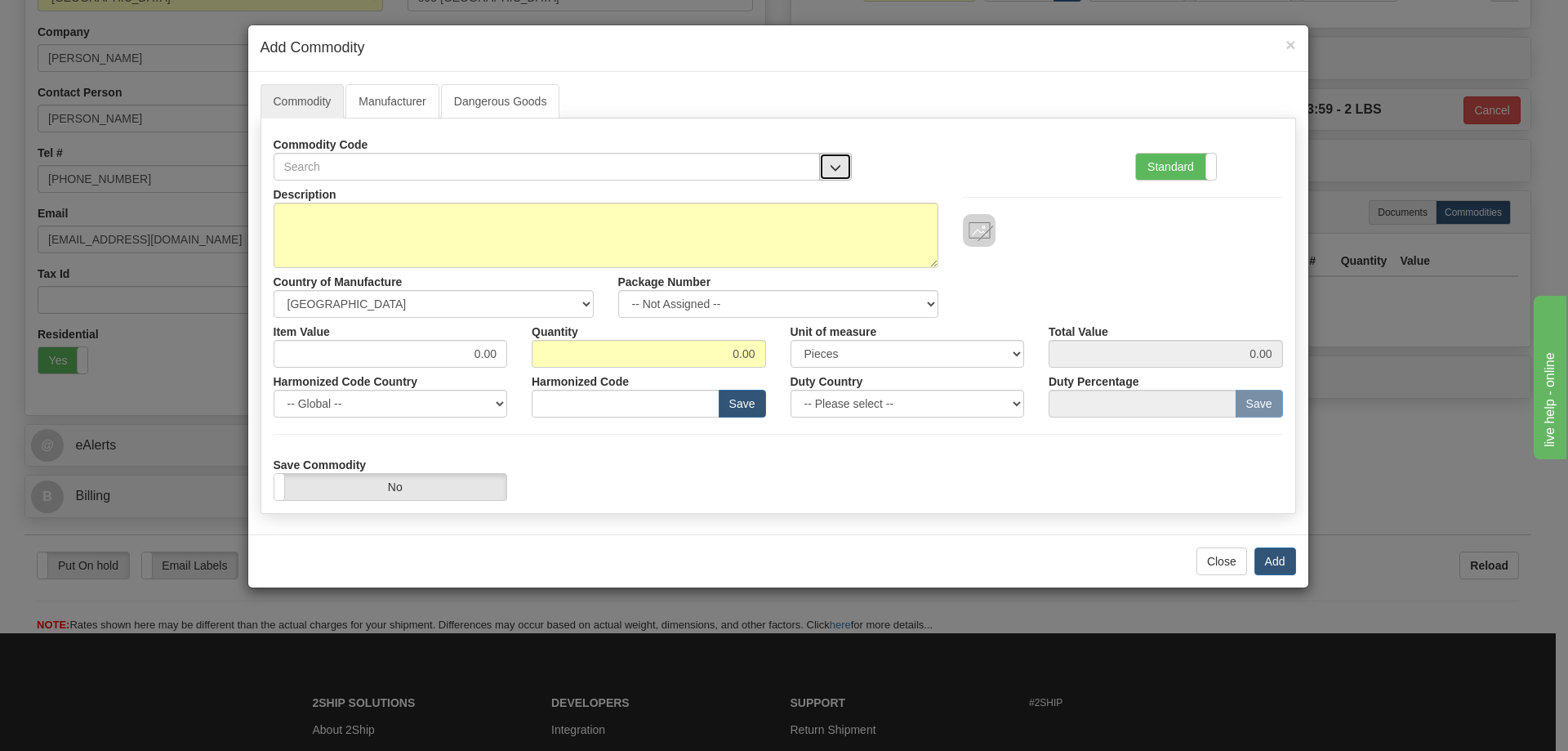
click at [836, 157] on button "button" at bounding box center [836, 167] width 33 height 27
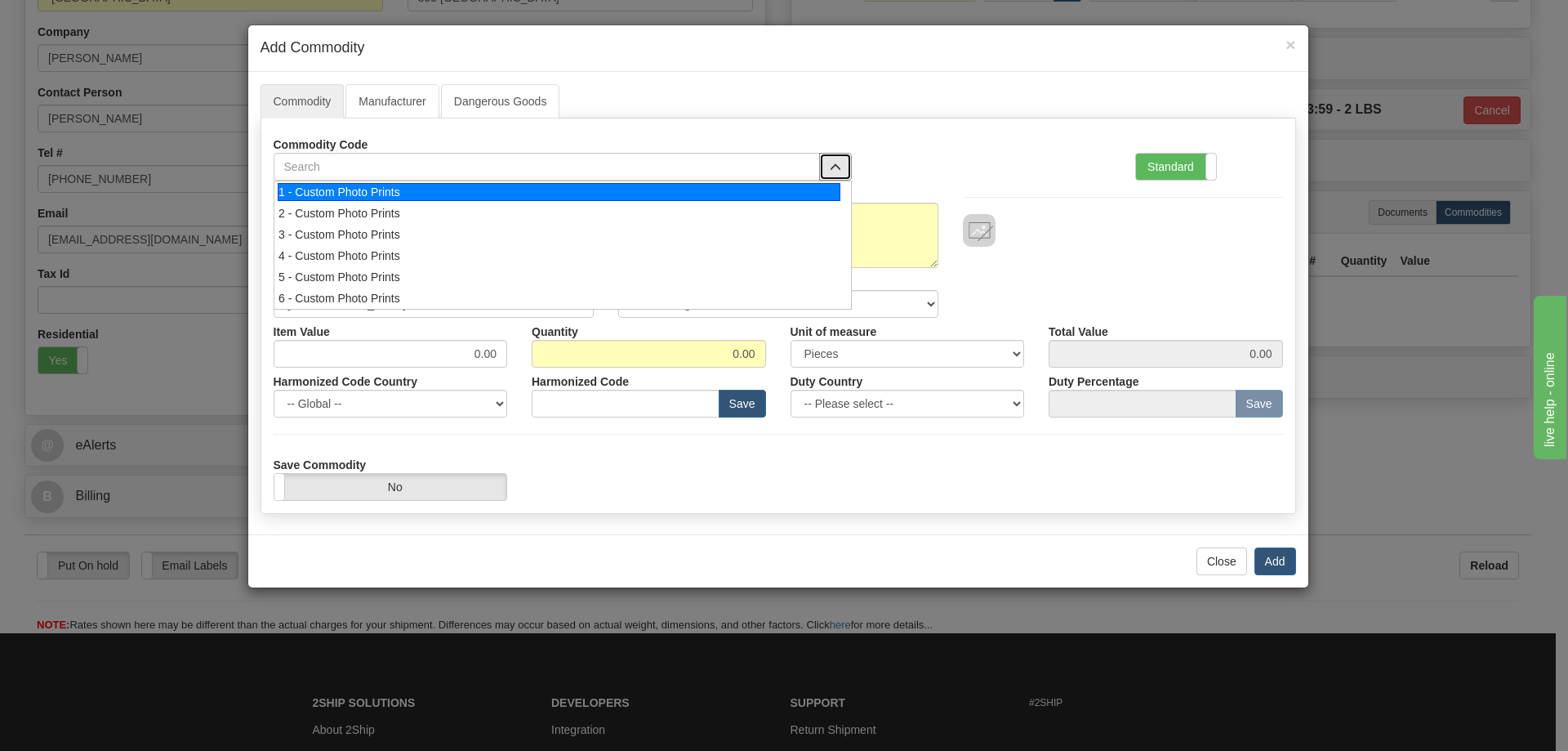
click at [820, 185] on div "1 - Custom Photo Prints" at bounding box center [558, 192] width 562 height 18
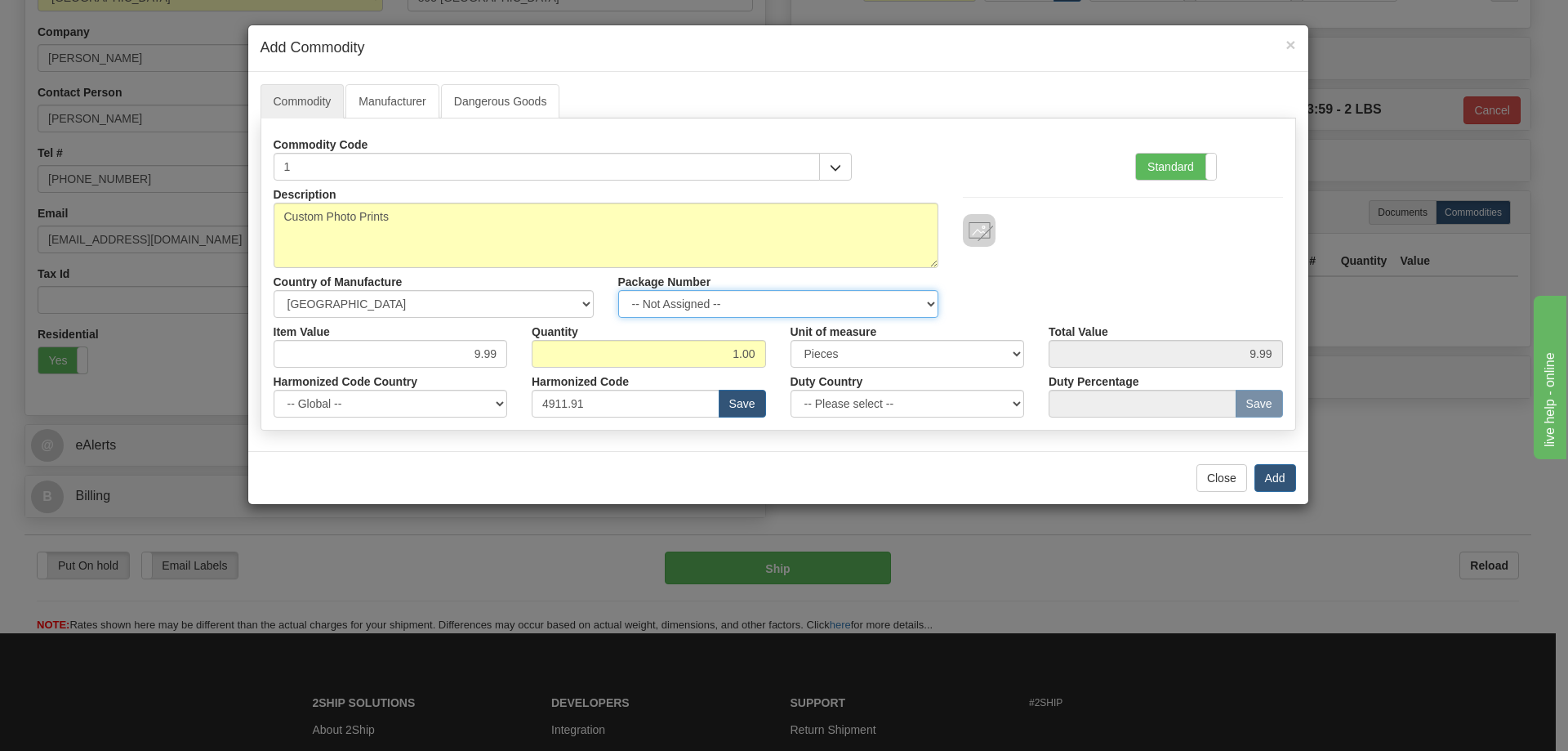
click at [933, 302] on select "-- Not Assigned -- Item 1" at bounding box center [778, 304] width 320 height 27
select select "0"
click at [618, 290] on select "-- Not Assigned -- Item 1" at bounding box center [778, 304] width 320 height 27
click at [1267, 476] on button "Add" at bounding box center [1275, 478] width 42 height 27
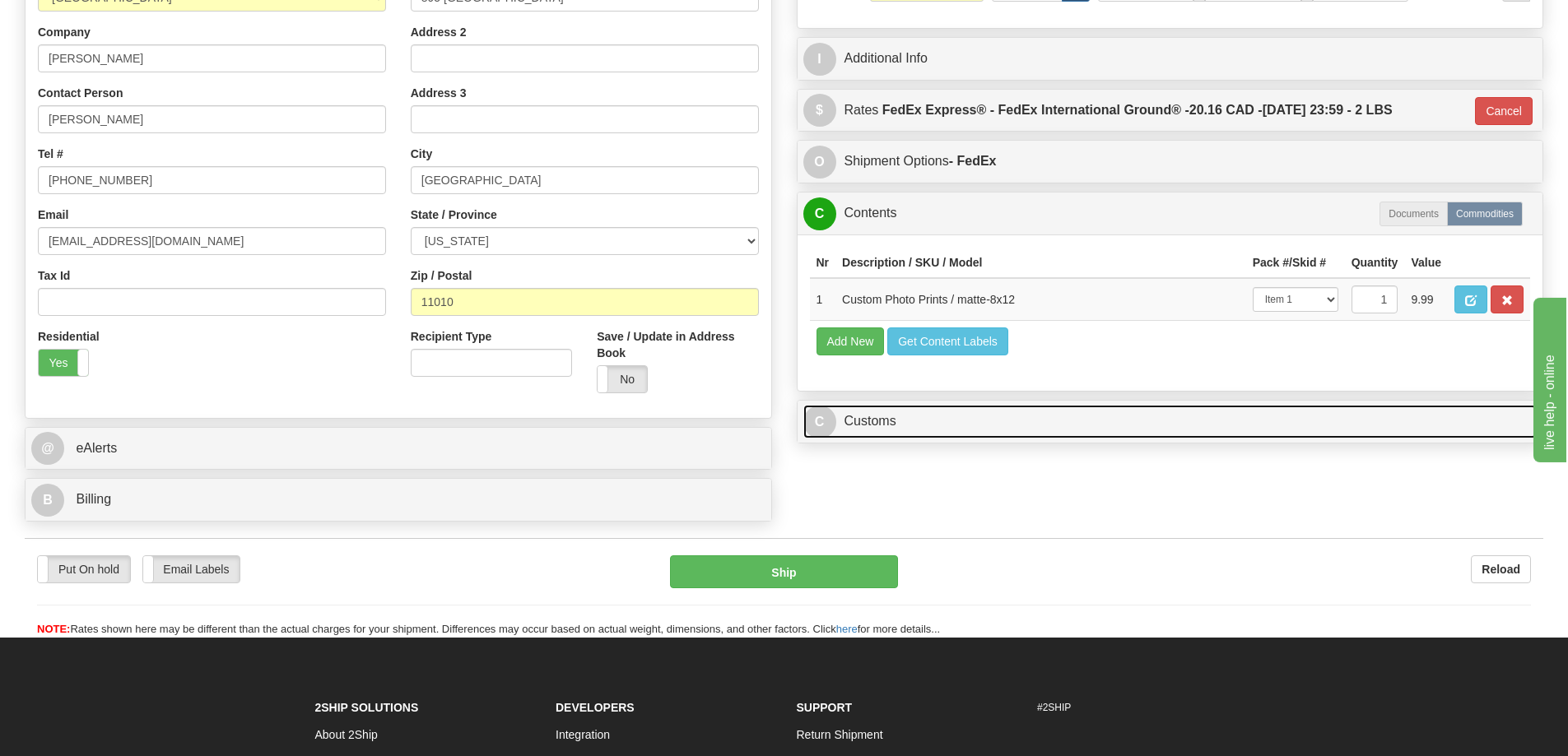
click at [1320, 423] on link "C Customs" at bounding box center [1170, 421] width 734 height 34
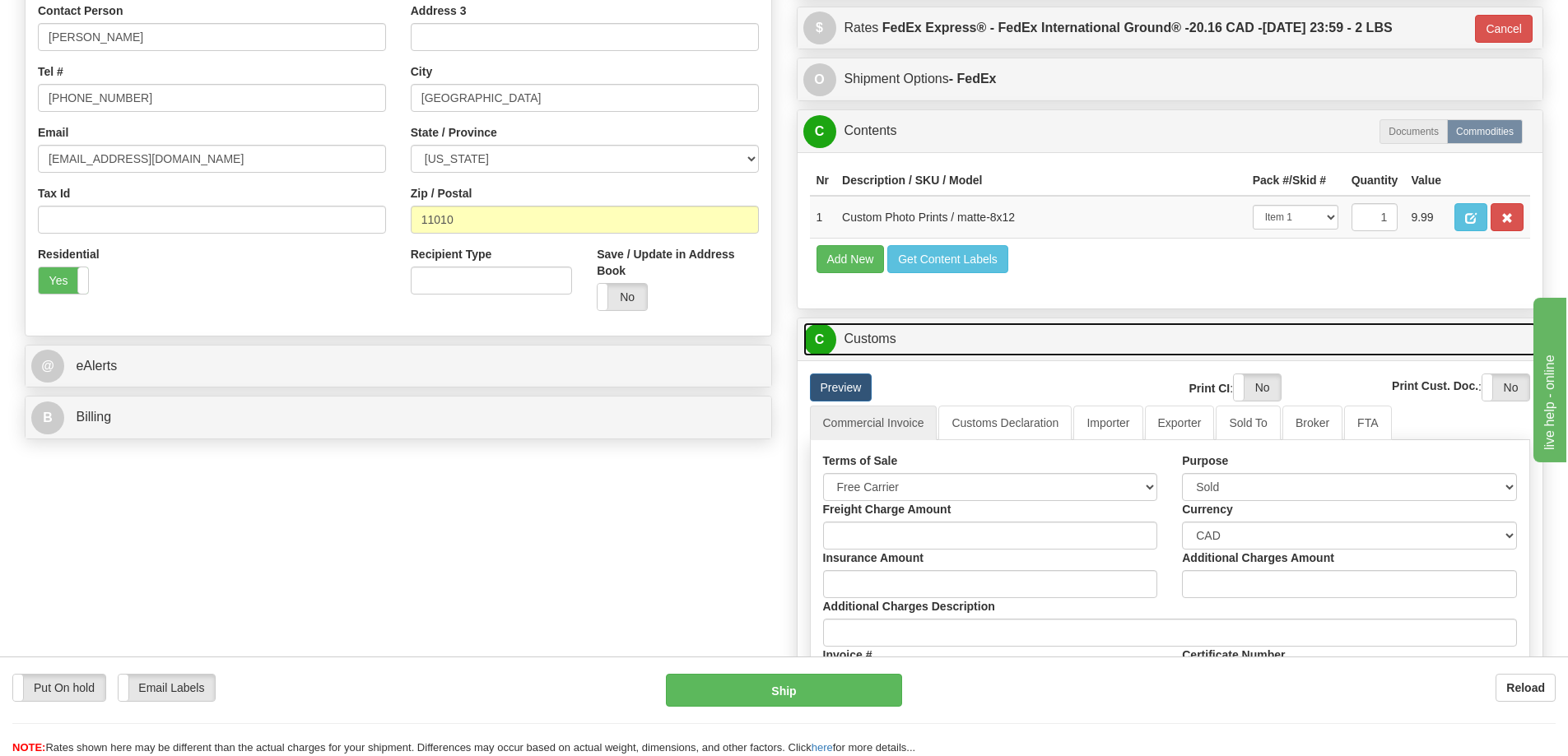
scroll to position [494, 0]
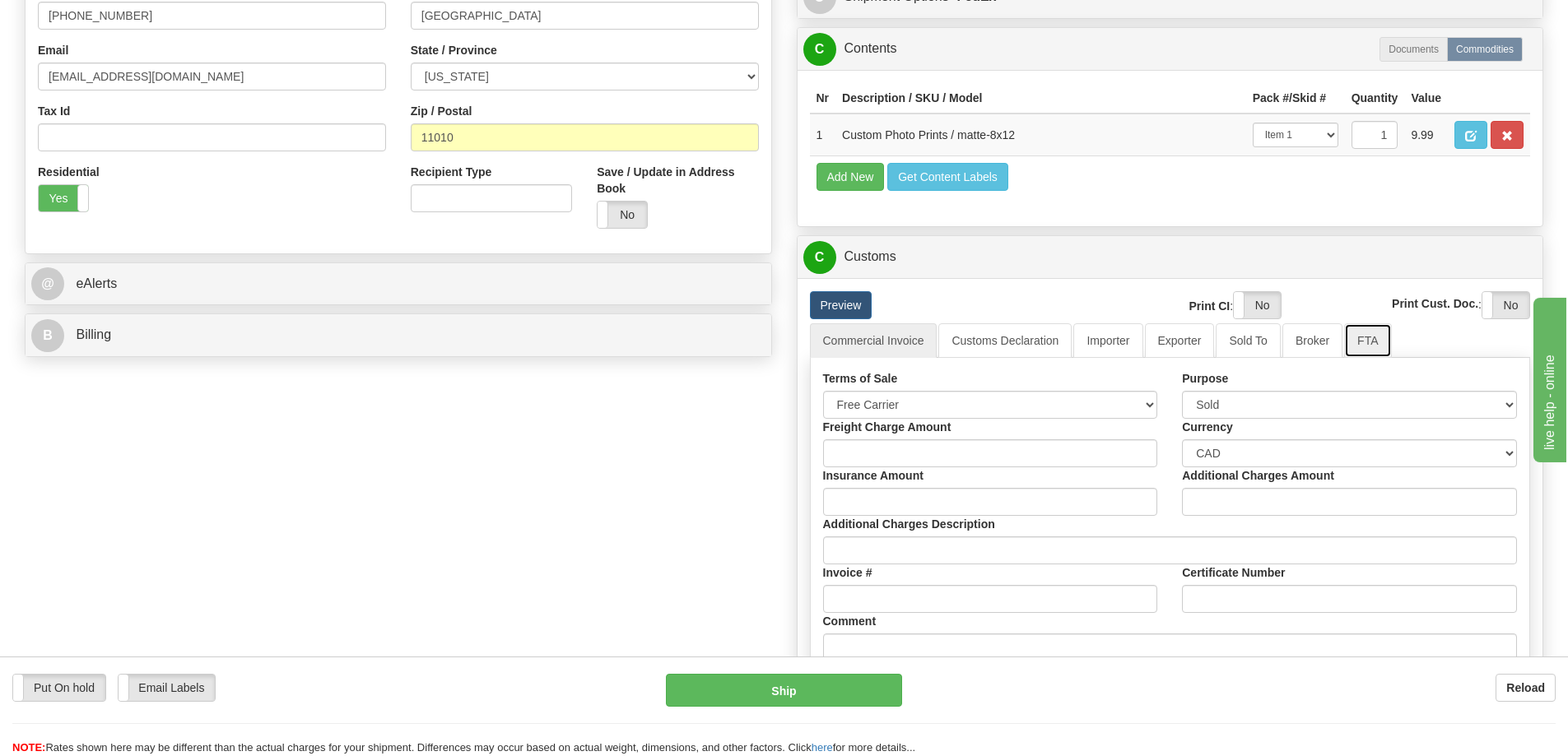
click at [1372, 343] on link "FTA" at bounding box center [1367, 341] width 47 height 35
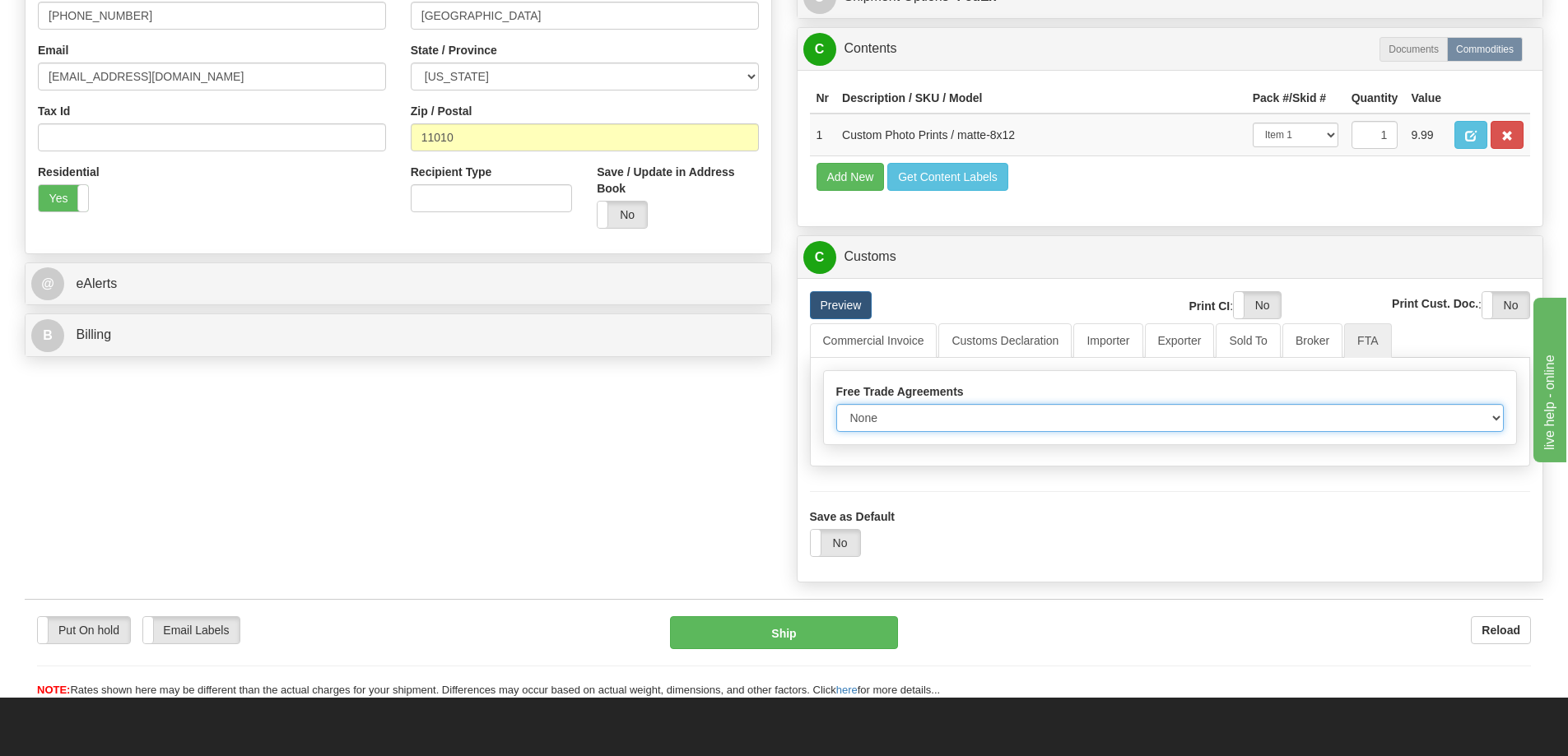
click at [1496, 416] on select "None Other USMCA CETA CUKTCA" at bounding box center [1170, 418] width 668 height 28
select select "1"
click at [836, 410] on select "None Other USMCA CETA CUKTCA" at bounding box center [1170, 418] width 668 height 28
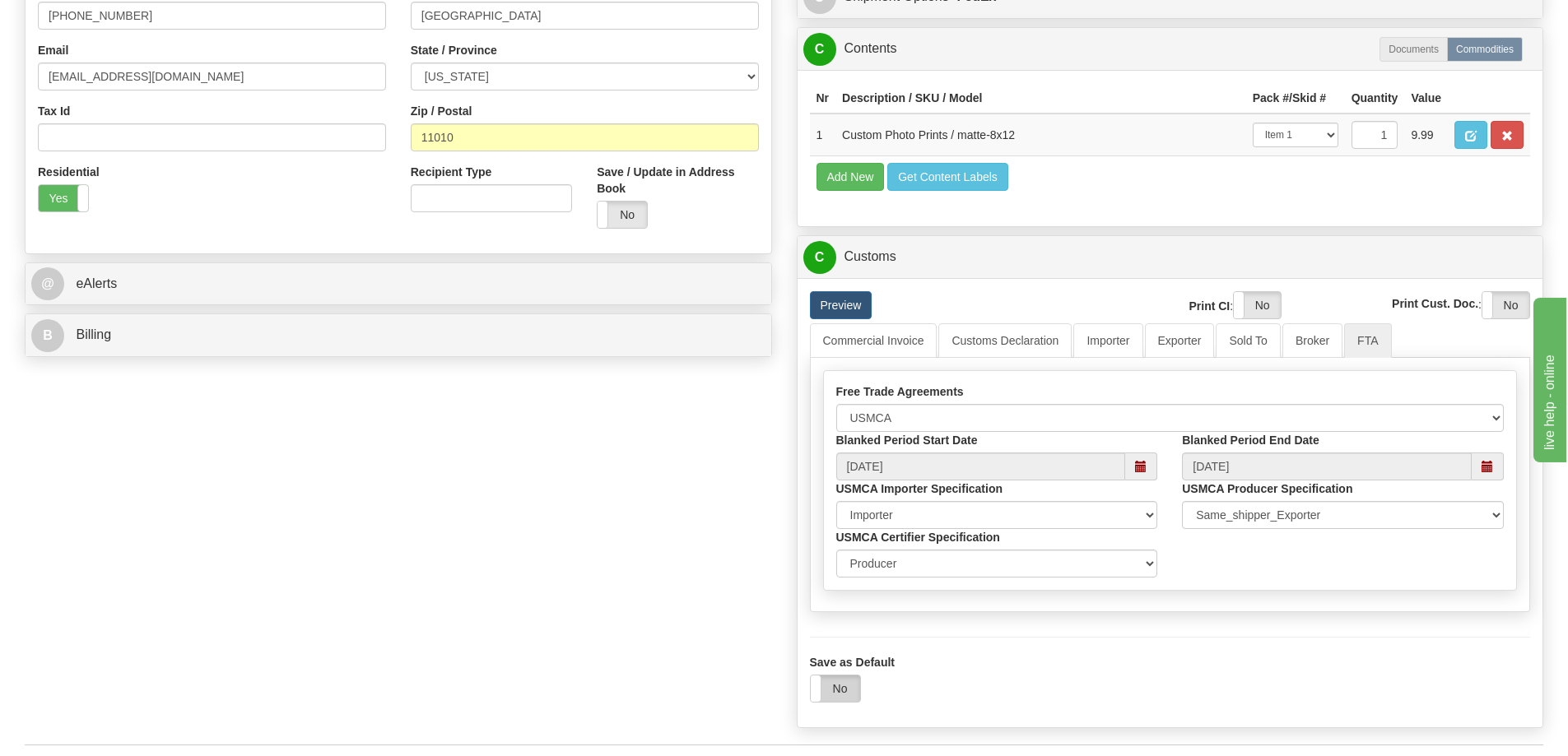
click at [845, 696] on label "No" at bounding box center [835, 689] width 49 height 26
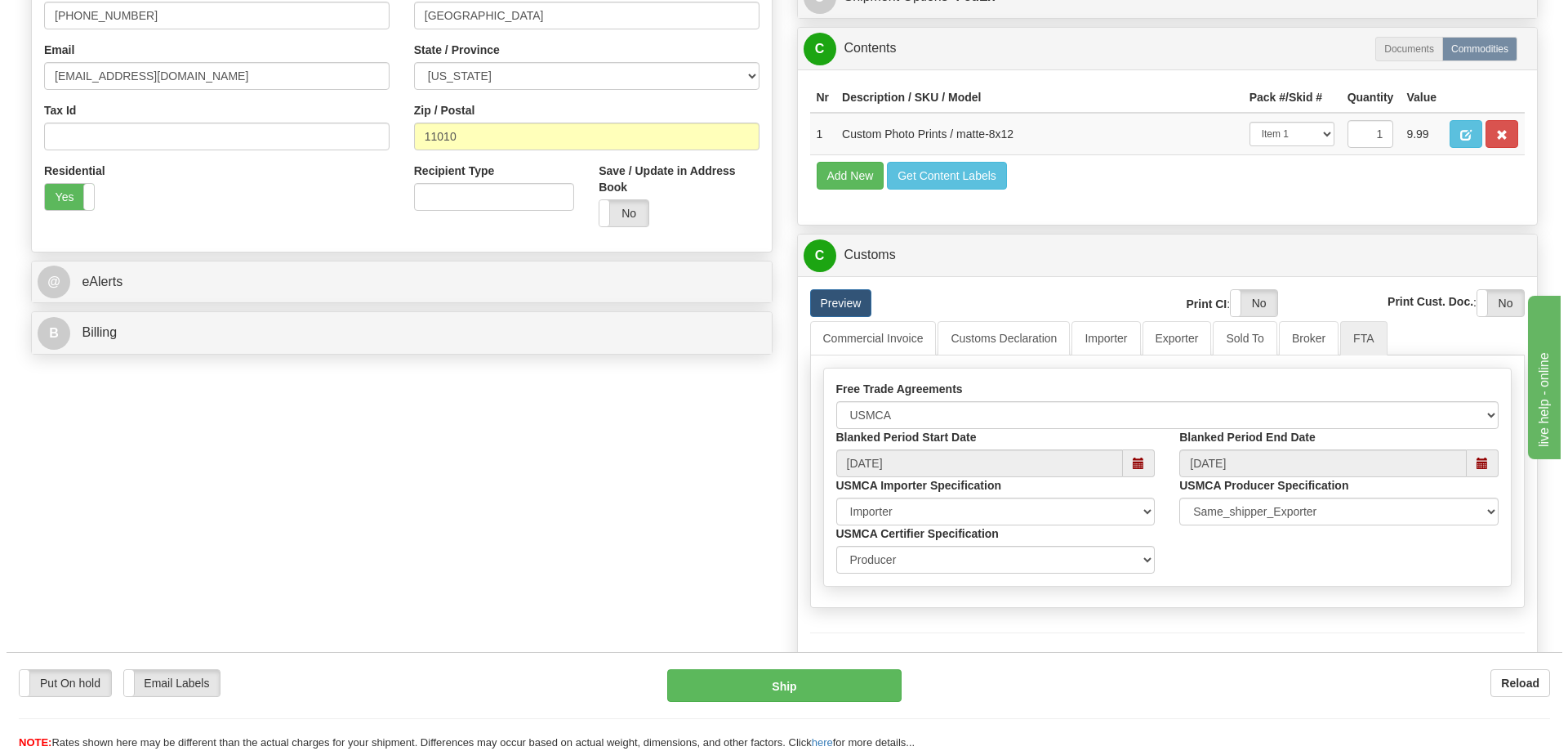
scroll to position [572, 0]
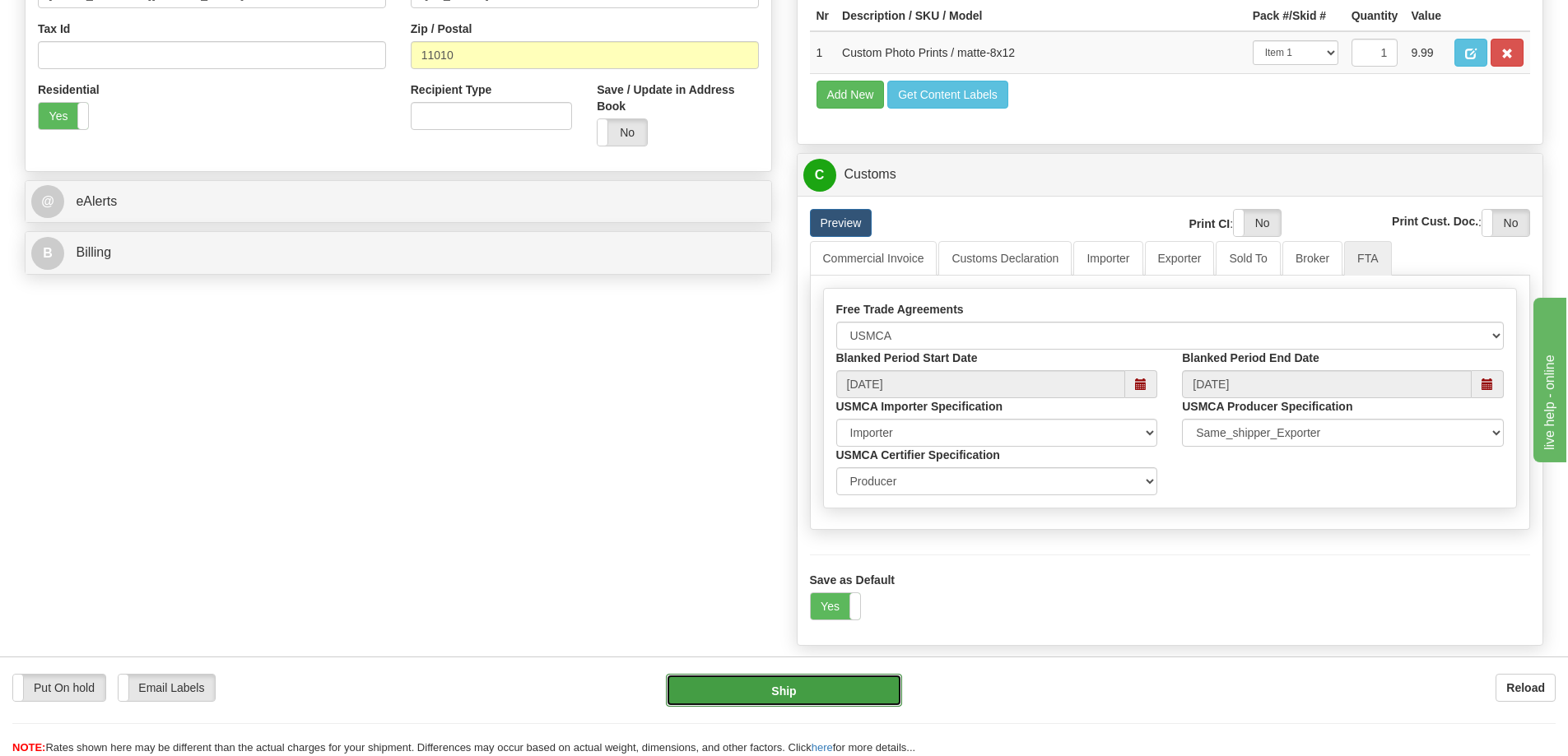
click at [828, 683] on button "Ship" at bounding box center [783, 690] width 236 height 33
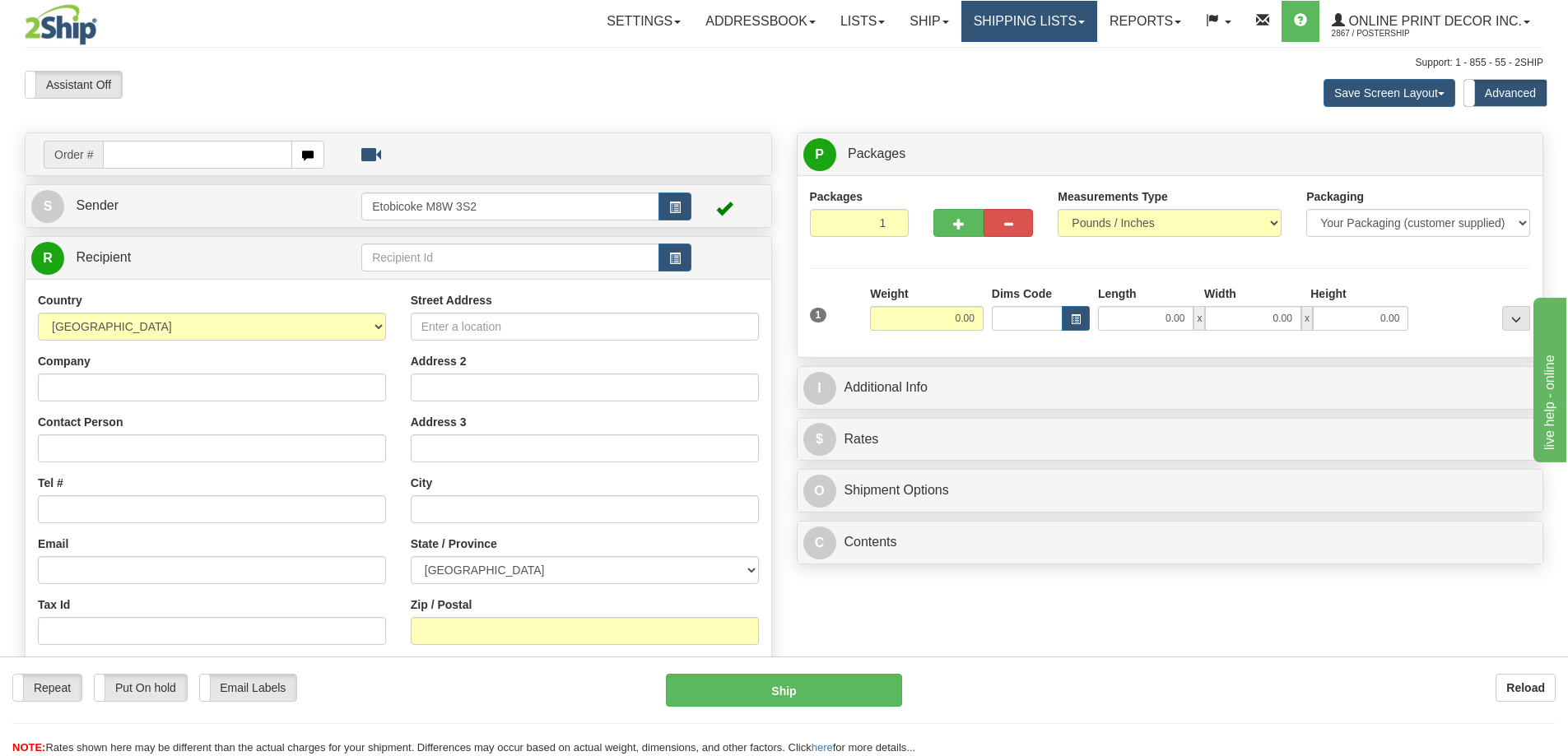
click at [1018, 19] on link "Shipping lists" at bounding box center [1029, 22] width 136 height 42
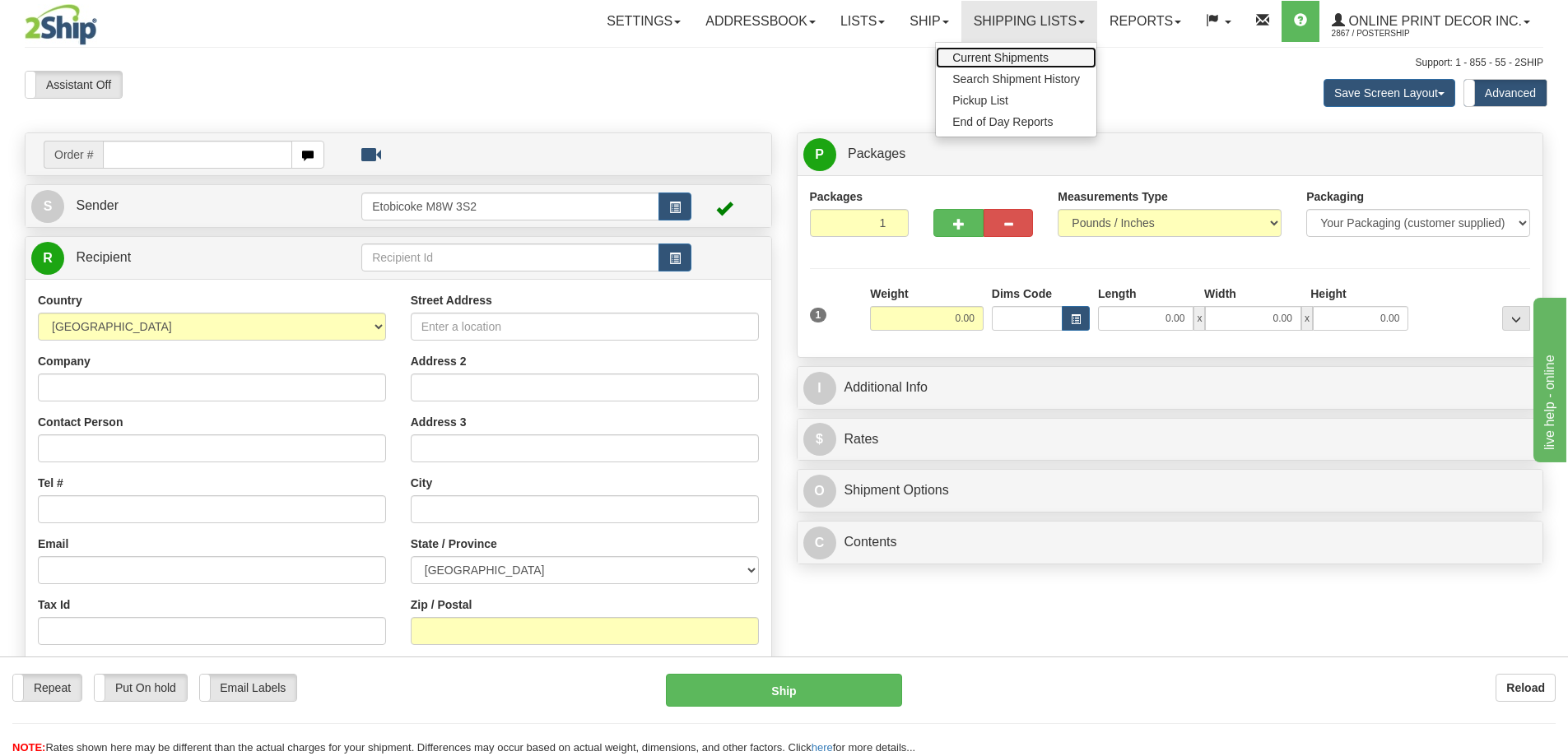
click at [974, 61] on span "Current Shipments" at bounding box center [999, 57] width 96 height 13
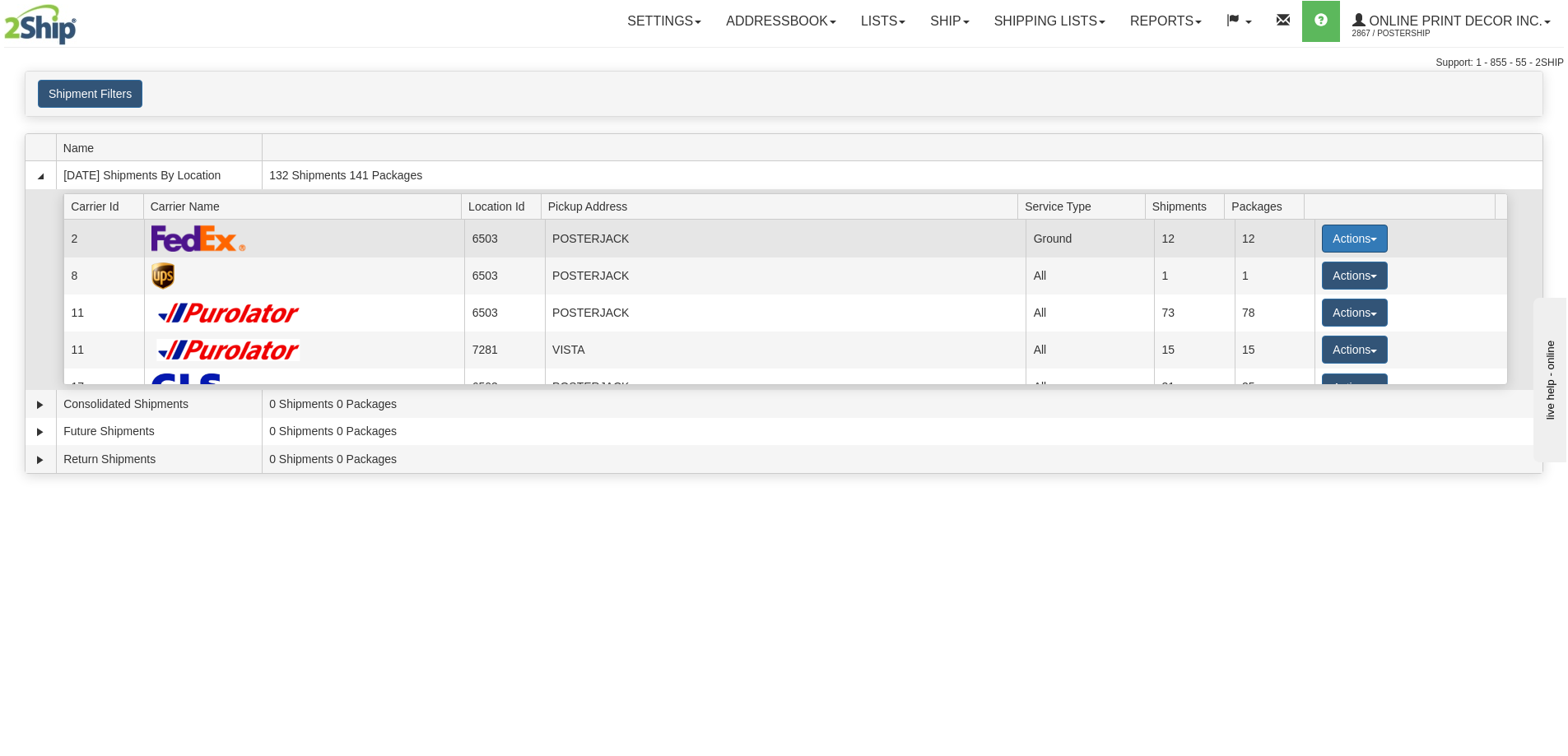
click at [1354, 235] on button "Actions" at bounding box center [1354, 239] width 66 height 28
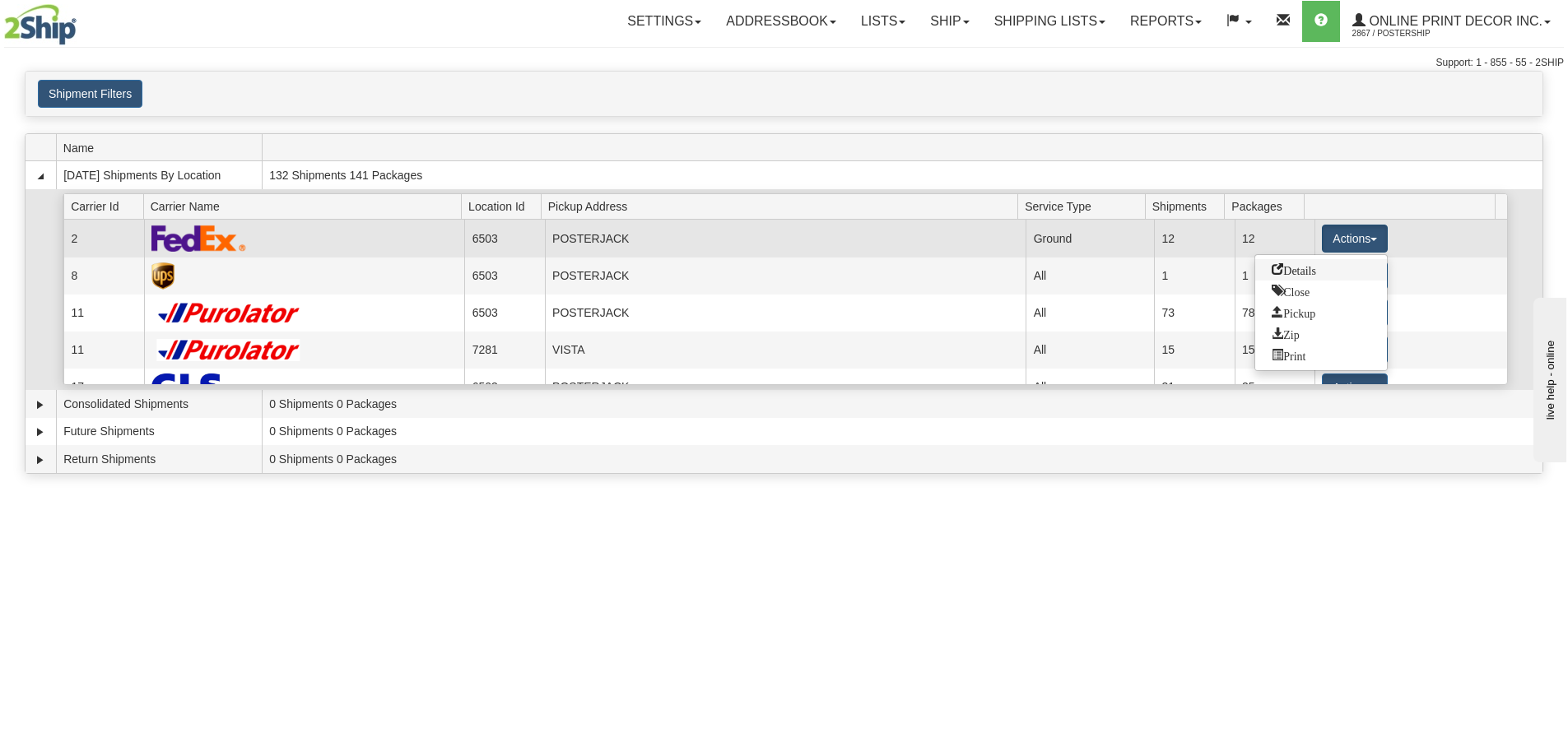
click at [1293, 269] on span "Details" at bounding box center [1293, 268] width 44 height 11
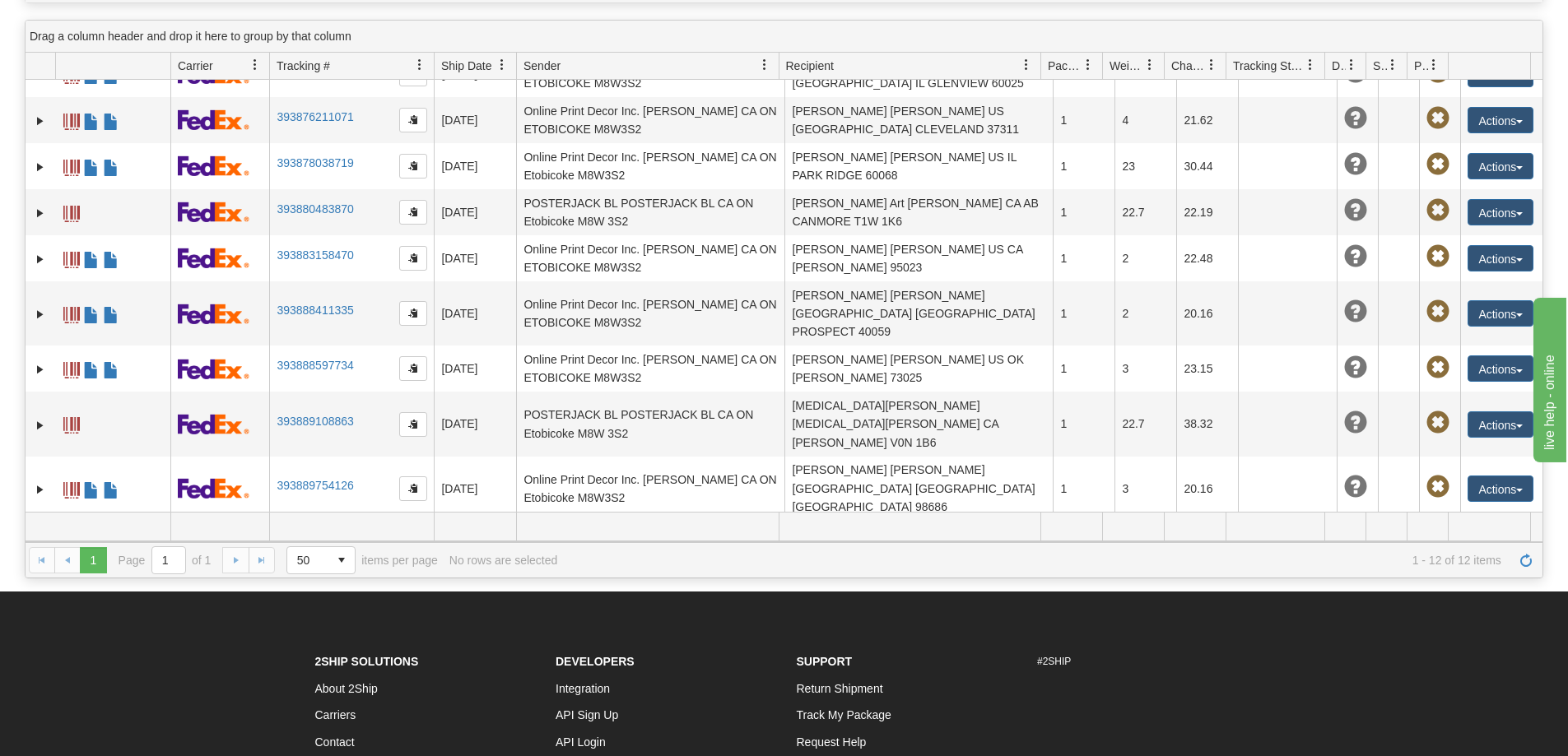
scroll to position [247, 0]
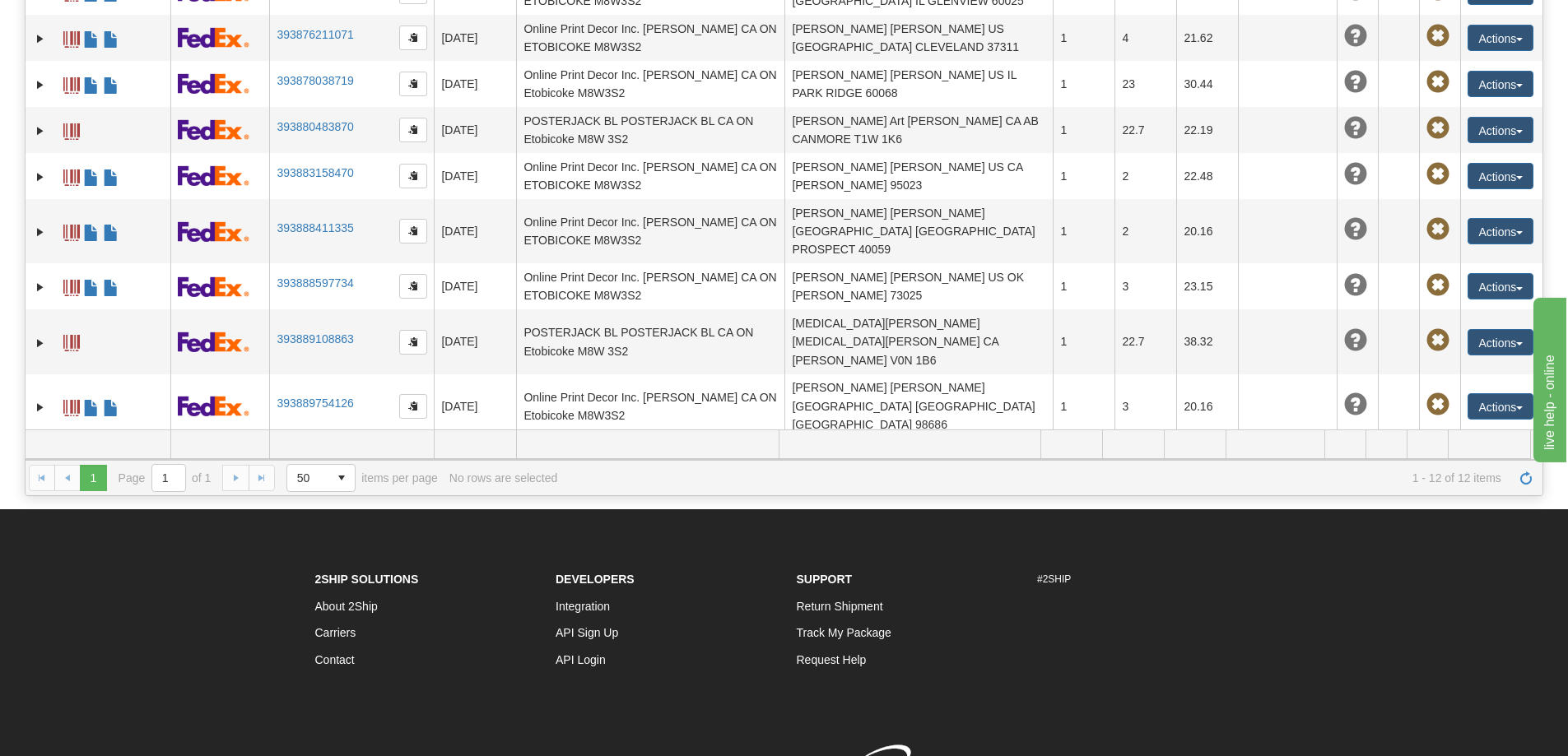
click at [327, 452] on link "393891471705" at bounding box center [315, 458] width 76 height 13
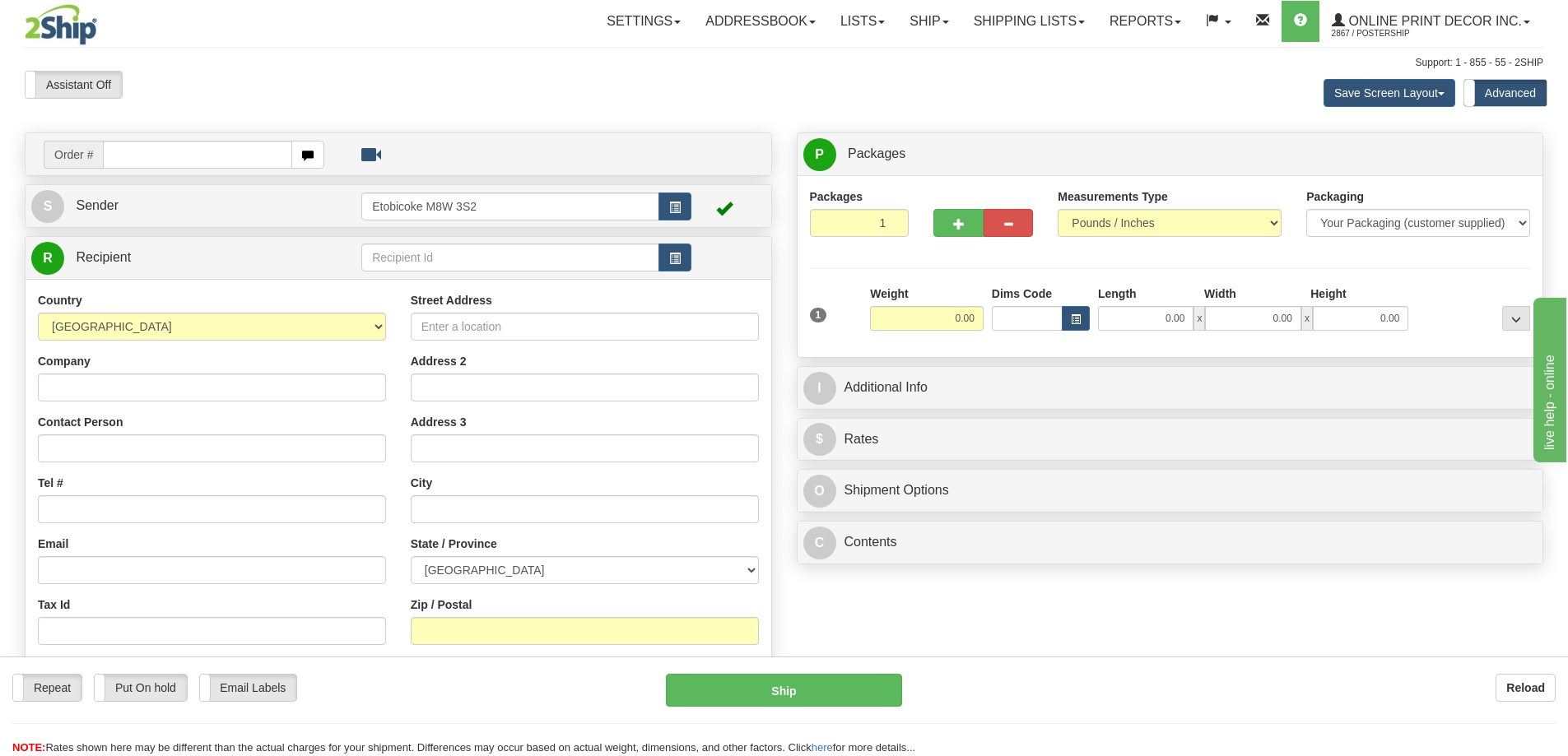
scroll to position [82, 0]
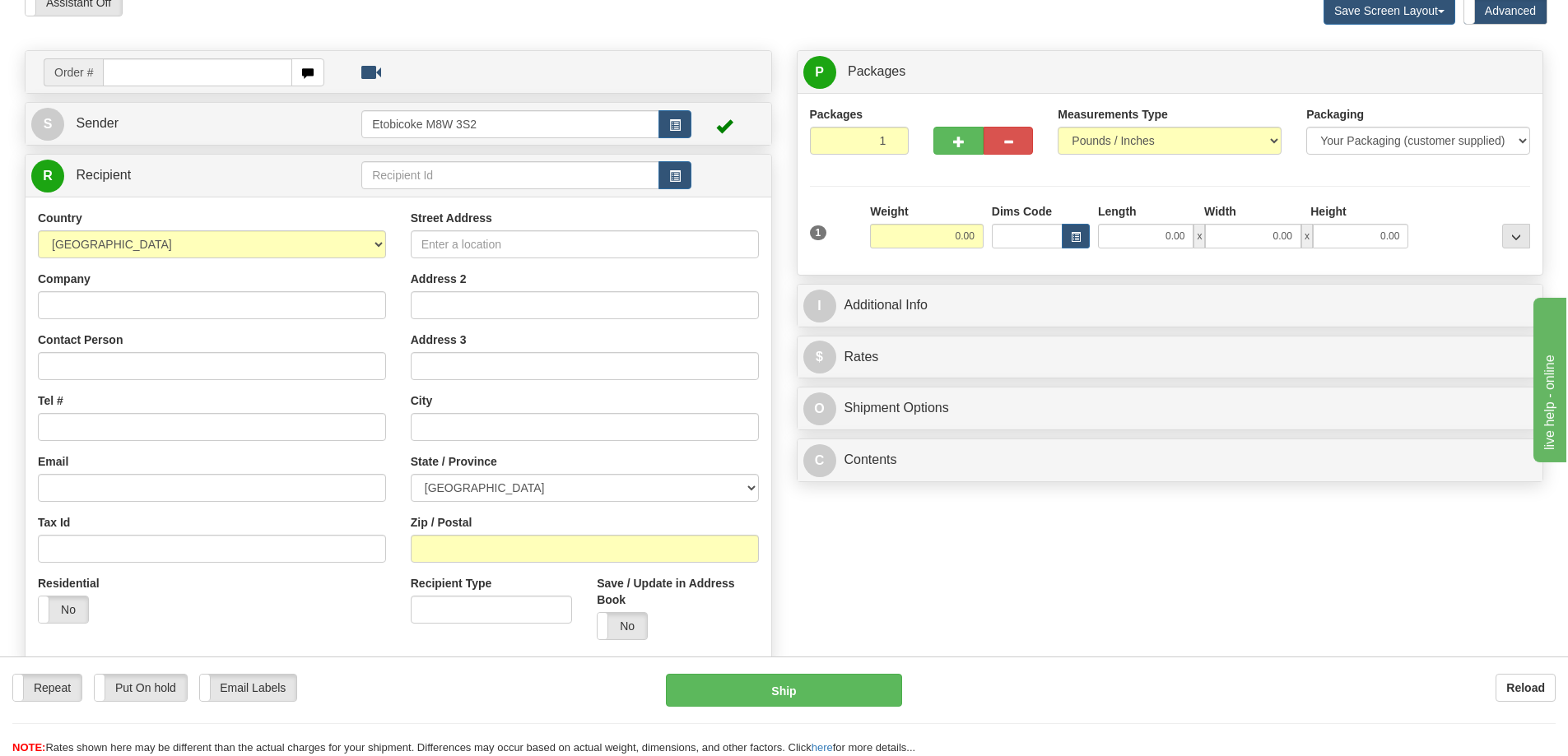
click at [634, 350] on div "Address 3" at bounding box center [585, 356] width 348 height 48
